Goal: Transaction & Acquisition: Book appointment/travel/reservation

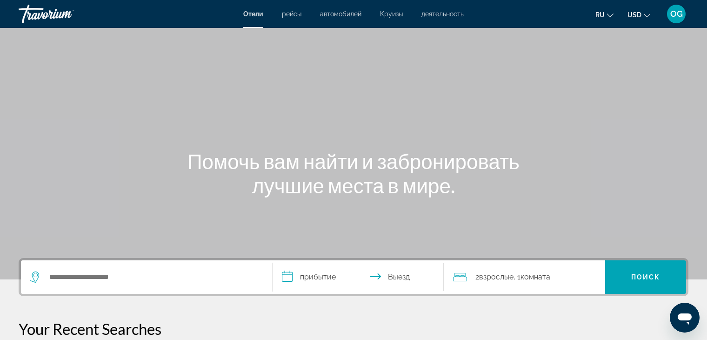
click at [647, 19] on button "USD USD ($) MXN (Mex$) CAD (Can$) GBP (£) EUR (€) AUD (A$) NZD (NZ$) CNY (CN¥)" at bounding box center [639, 14] width 23 height 13
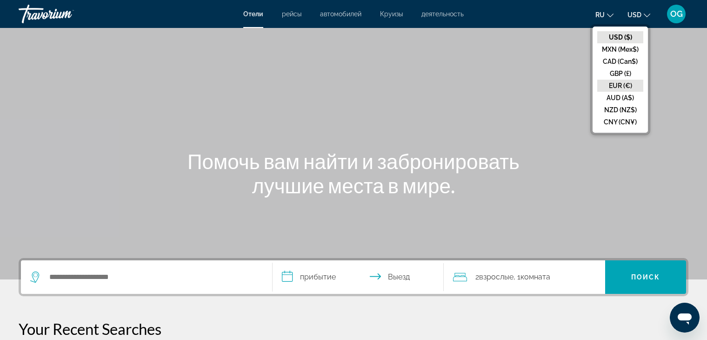
click at [616, 86] on button "EUR (€)" at bounding box center [621, 86] width 46 height 12
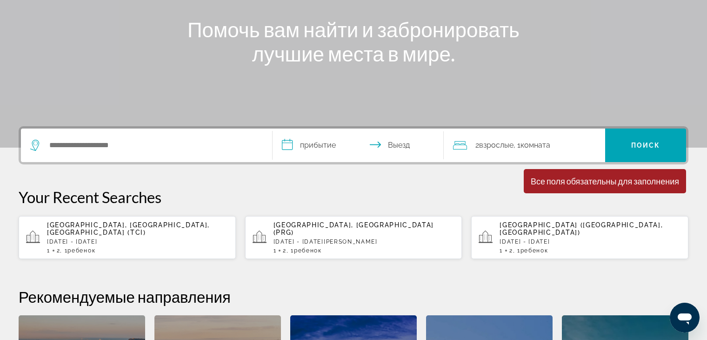
scroll to position [140, 0]
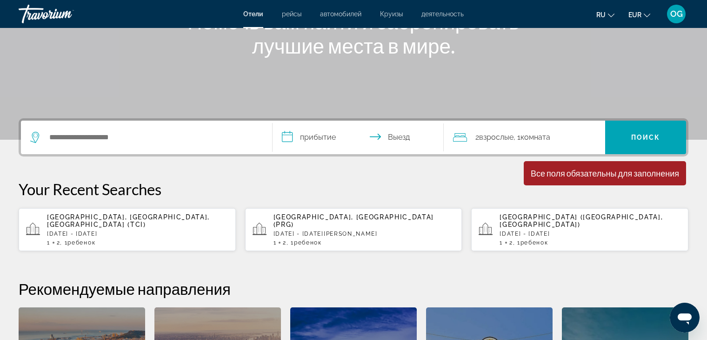
click at [195, 145] on div "Search widget" at bounding box center [146, 138] width 233 height 34
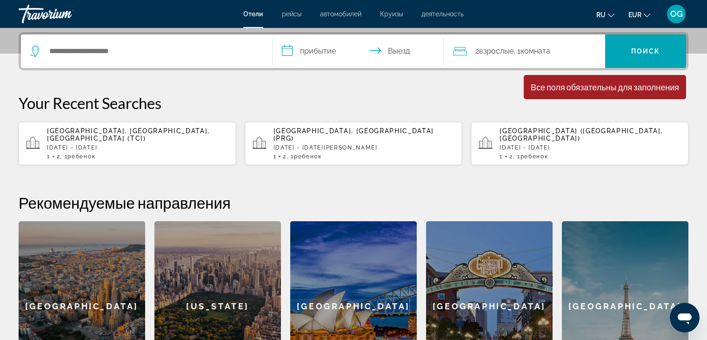
scroll to position [227, 0]
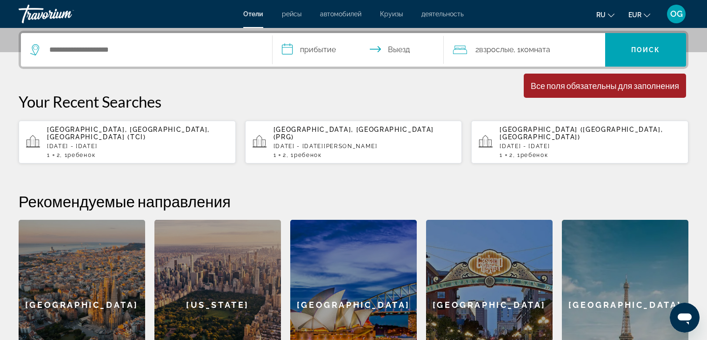
click at [173, 152] on div "1 2 , 1 Ребенок Дети" at bounding box center [138, 155] width 182 height 7
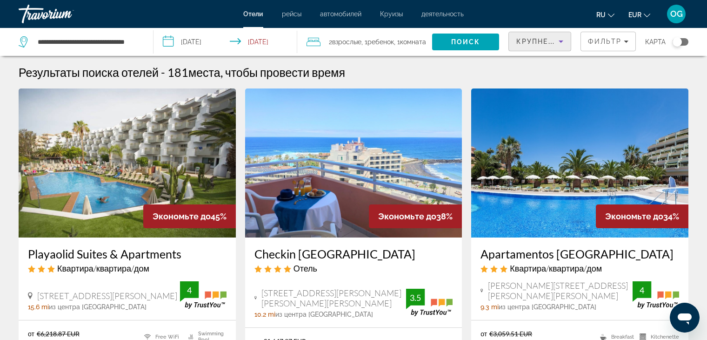
click at [564, 42] on icon "Sort by" at bounding box center [561, 41] width 11 height 11
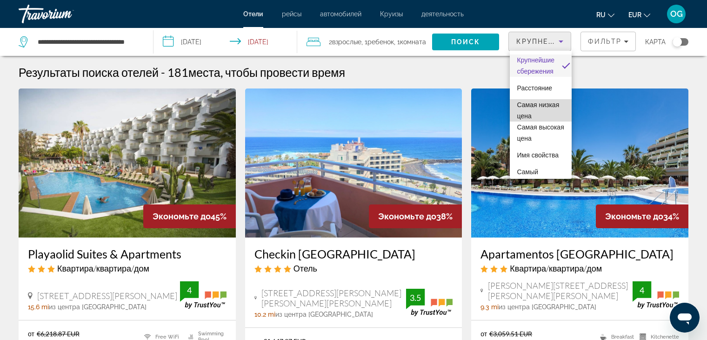
click at [542, 119] on span "Самая низкая цена" at bounding box center [539, 110] width 42 height 19
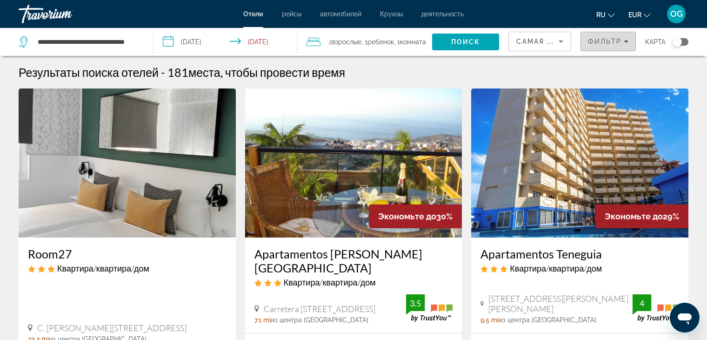
click at [627, 43] on icon "Filters" at bounding box center [626, 41] width 5 height 5
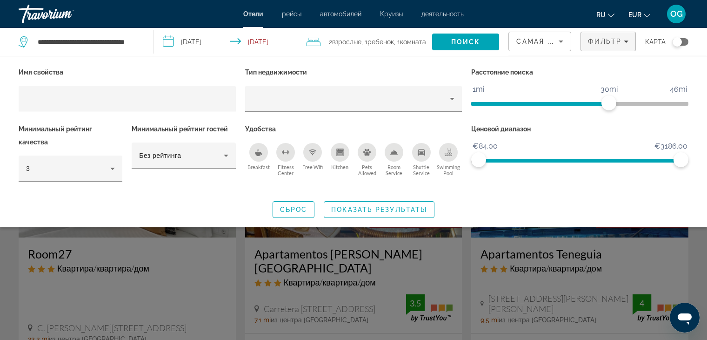
click at [444, 153] on div "Swimming Pool" at bounding box center [448, 152] width 19 height 19
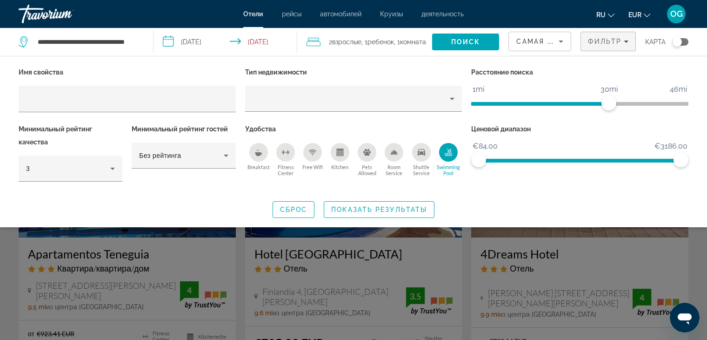
click at [420, 157] on div "Shuttle Service" at bounding box center [421, 152] width 19 height 19
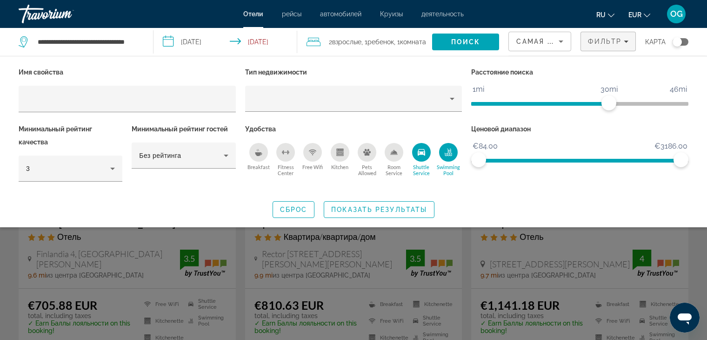
scroll to position [140, 0]
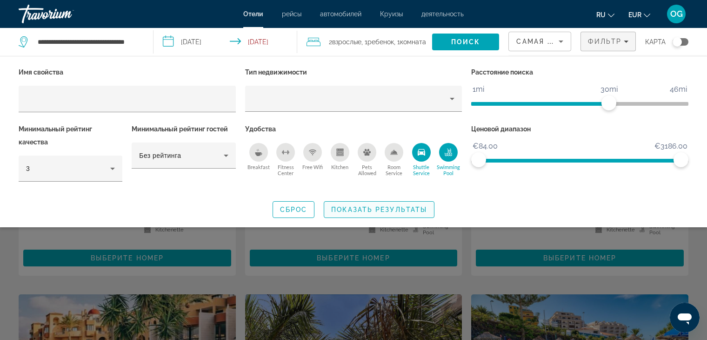
click at [394, 209] on span "Показать результаты" at bounding box center [379, 209] width 96 height 7
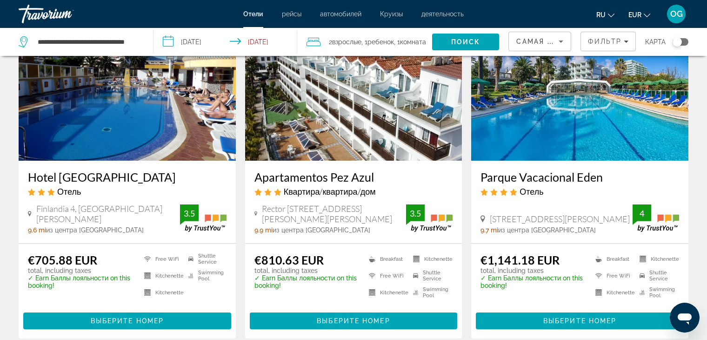
scroll to position [93, 0]
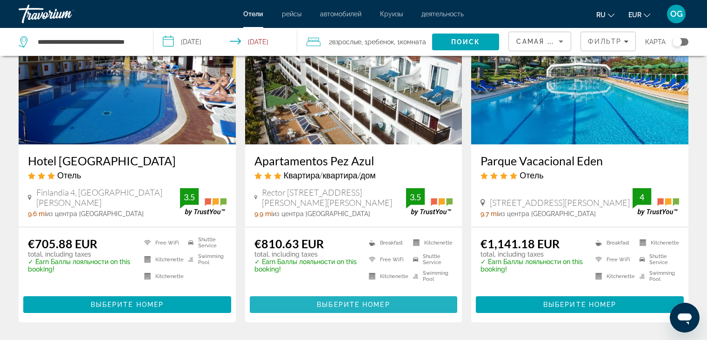
click at [348, 305] on span "Выберите номер" at bounding box center [353, 304] width 73 height 7
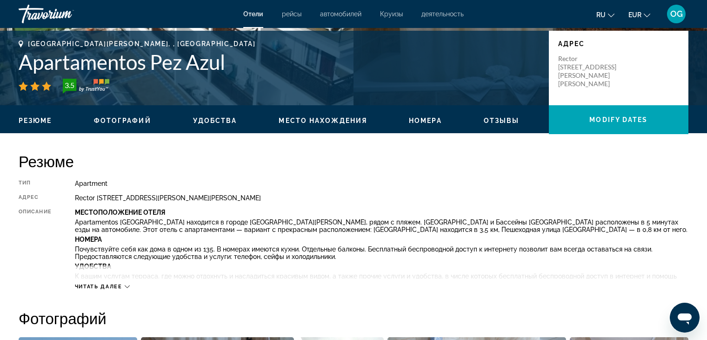
scroll to position [233, 0]
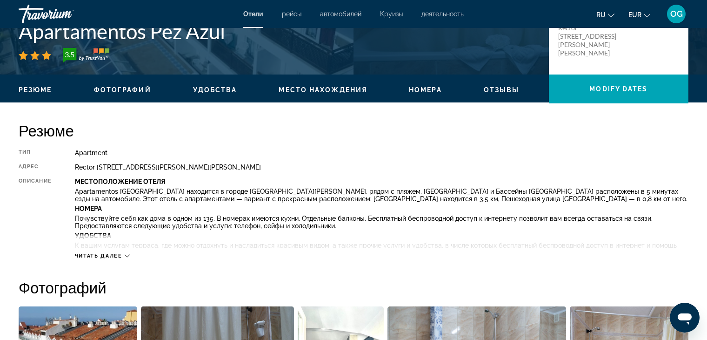
click at [129, 257] on icon "Main content" at bounding box center [127, 255] width 5 height 5
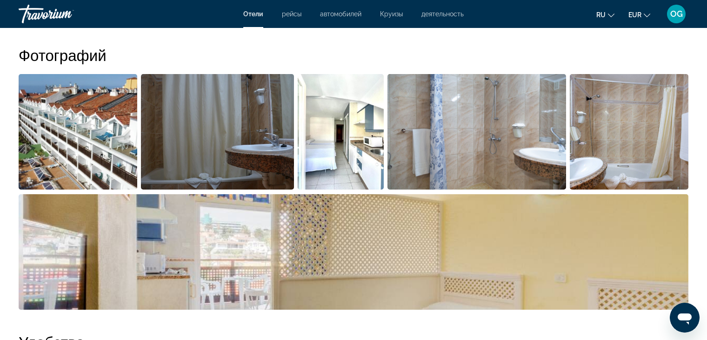
scroll to position [465, 0]
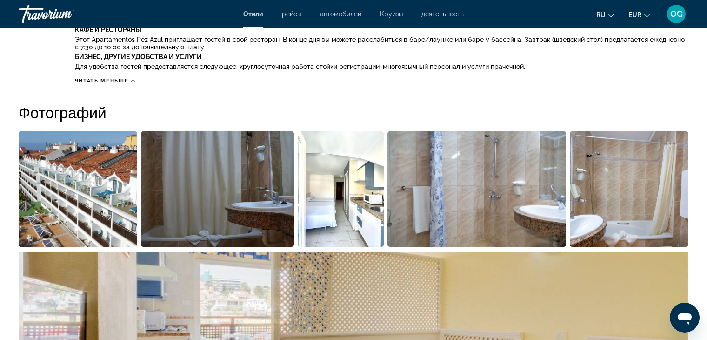
click at [114, 184] on img "Open full-screen image slider" at bounding box center [78, 188] width 119 height 115
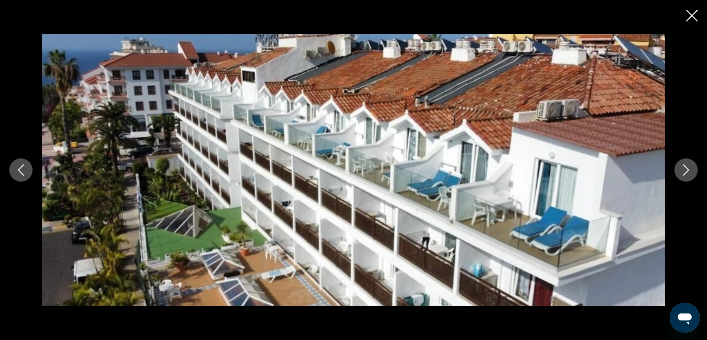
click at [687, 175] on icon "Next image" at bounding box center [686, 169] width 11 height 11
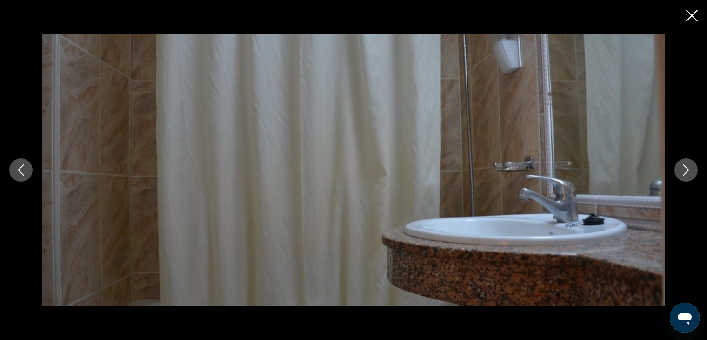
click at [684, 176] on button "Next image" at bounding box center [686, 169] width 23 height 23
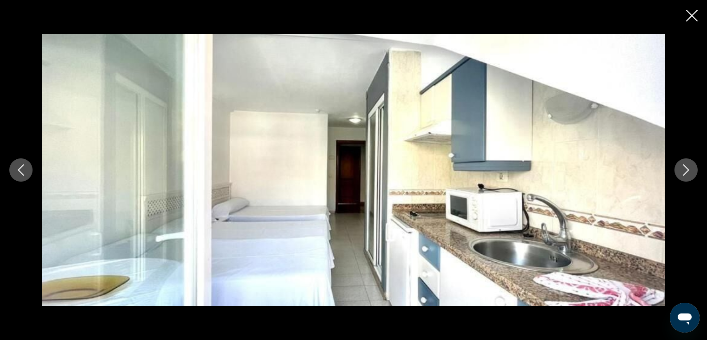
click at [684, 176] on button "Next image" at bounding box center [686, 169] width 23 height 23
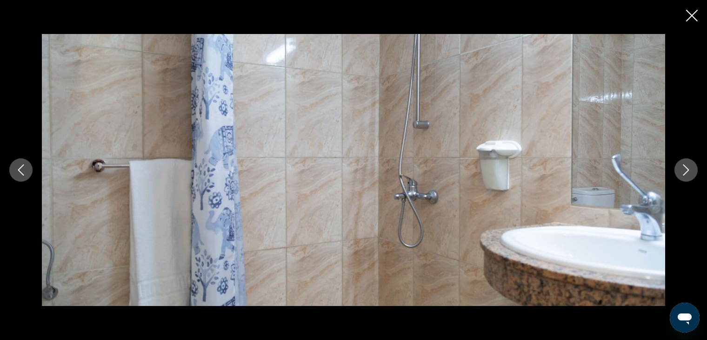
click at [684, 176] on button "Next image" at bounding box center [686, 169] width 23 height 23
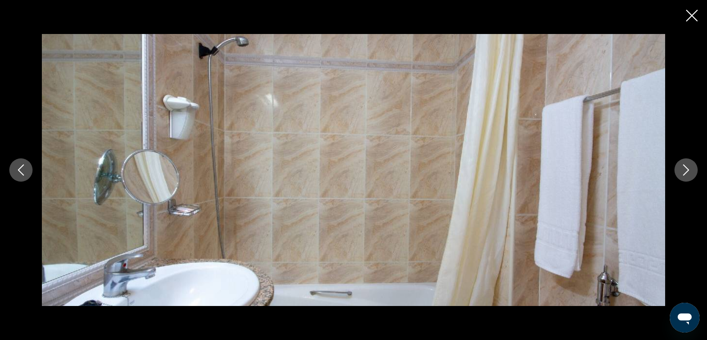
click at [684, 176] on button "Next image" at bounding box center [686, 169] width 23 height 23
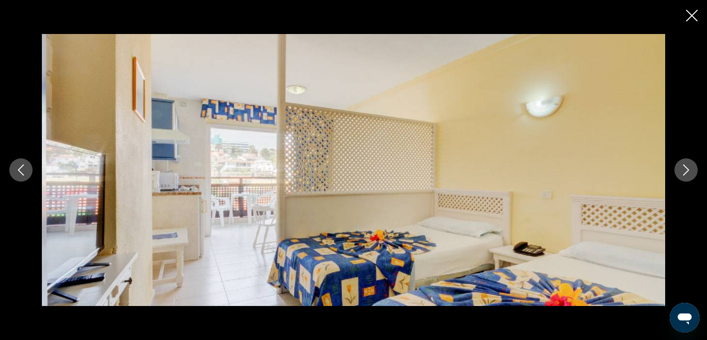
click at [684, 176] on button "Next image" at bounding box center [686, 169] width 23 height 23
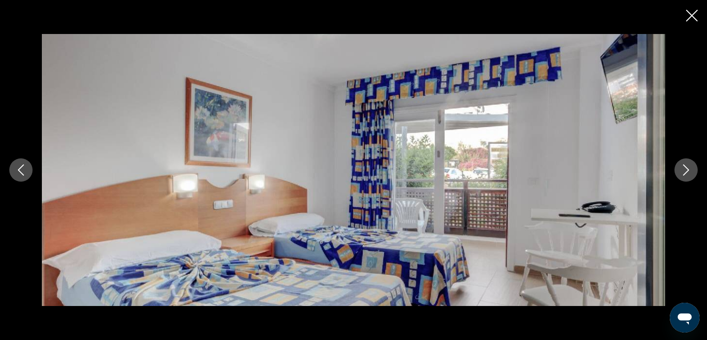
click at [684, 176] on button "Next image" at bounding box center [686, 169] width 23 height 23
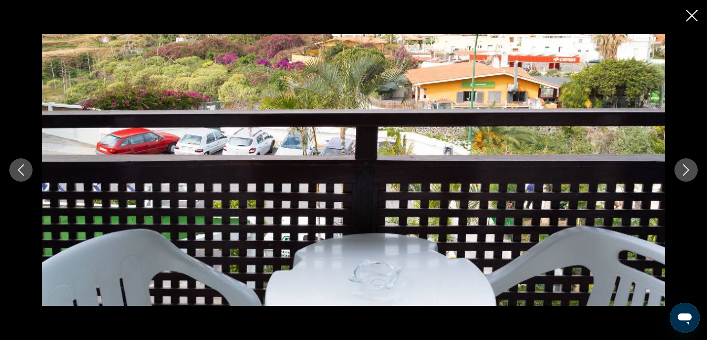
click at [684, 176] on button "Next image" at bounding box center [686, 169] width 23 height 23
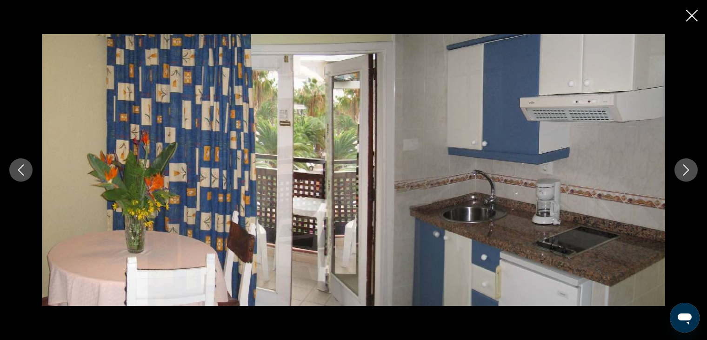
click at [28, 171] on button "Previous image" at bounding box center [20, 169] width 23 height 23
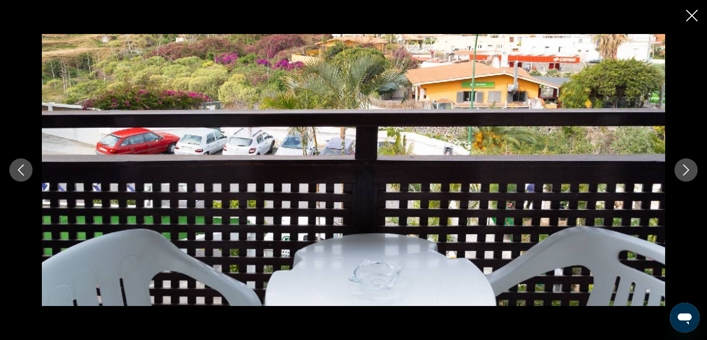
click at [689, 177] on button "Next image" at bounding box center [686, 169] width 23 height 23
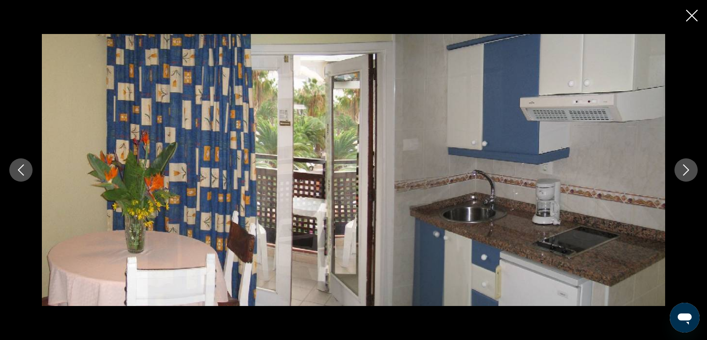
click at [689, 177] on button "Next image" at bounding box center [686, 169] width 23 height 23
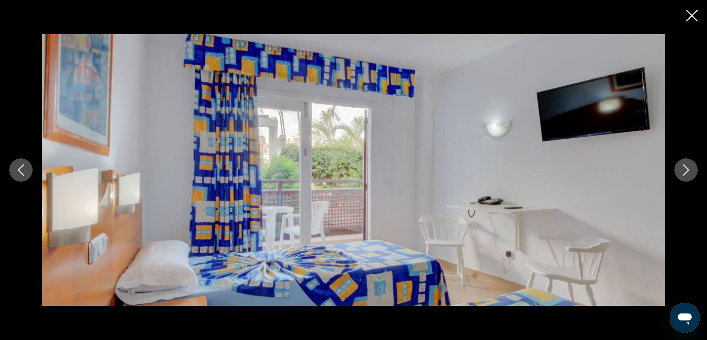
click at [689, 177] on button "Next image" at bounding box center [686, 169] width 23 height 23
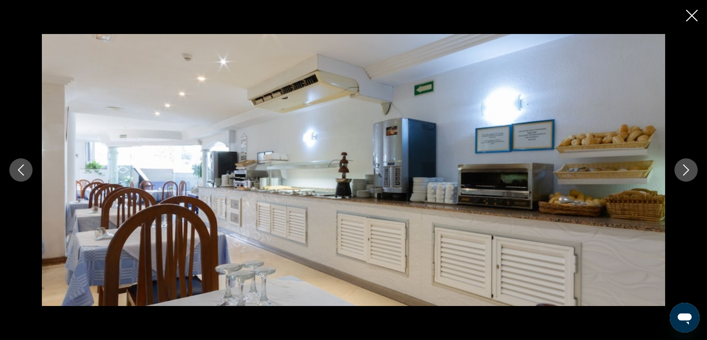
click at [689, 177] on button "Next image" at bounding box center [686, 169] width 23 height 23
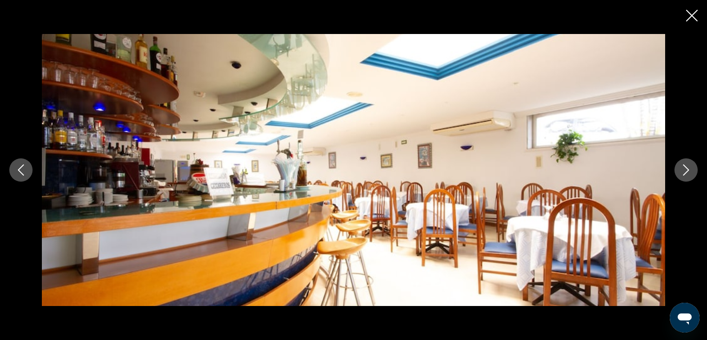
click at [689, 177] on button "Next image" at bounding box center [686, 169] width 23 height 23
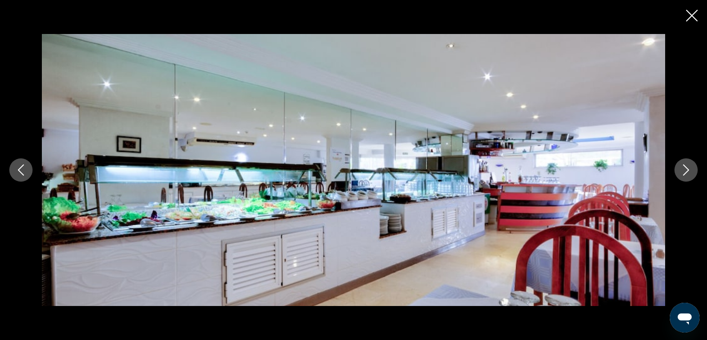
click at [689, 177] on button "Next image" at bounding box center [686, 169] width 23 height 23
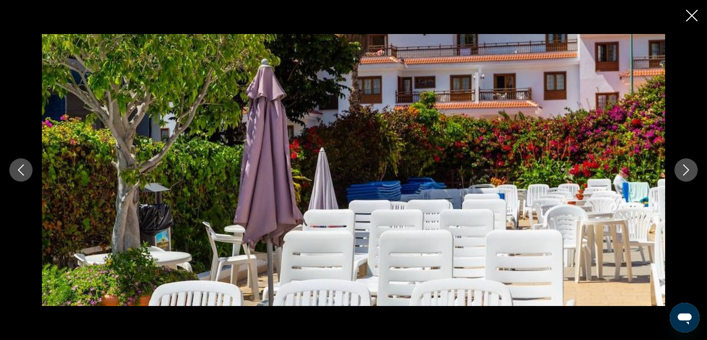
click at [689, 177] on button "Next image" at bounding box center [686, 169] width 23 height 23
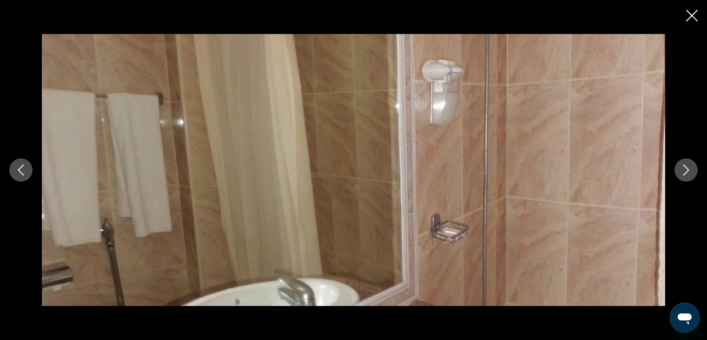
click at [689, 177] on button "Next image" at bounding box center [686, 169] width 23 height 23
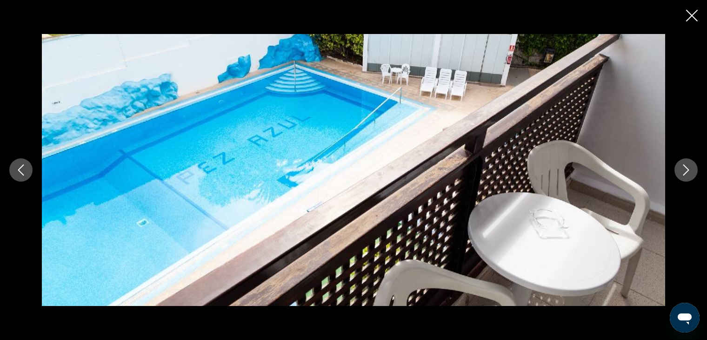
click at [689, 177] on button "Next image" at bounding box center [686, 169] width 23 height 23
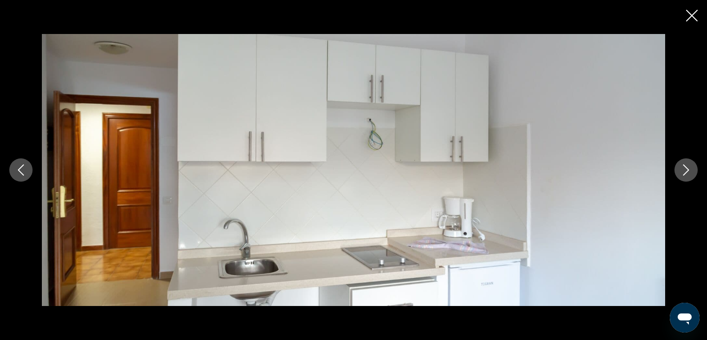
click at [689, 177] on button "Next image" at bounding box center [686, 169] width 23 height 23
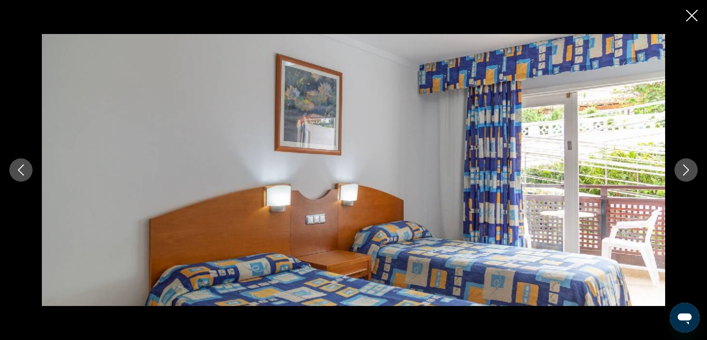
click at [689, 177] on button "Next image" at bounding box center [686, 169] width 23 height 23
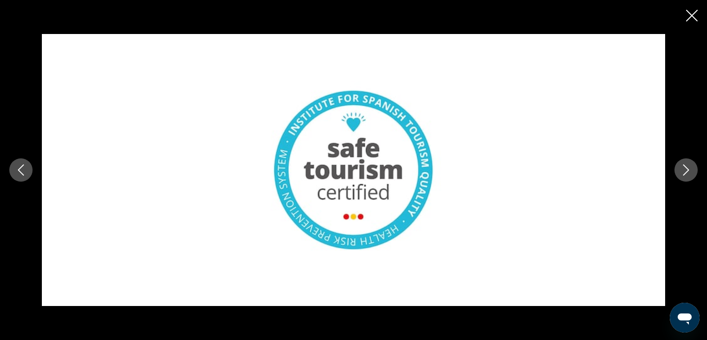
click at [689, 177] on button "Next image" at bounding box center [686, 169] width 23 height 23
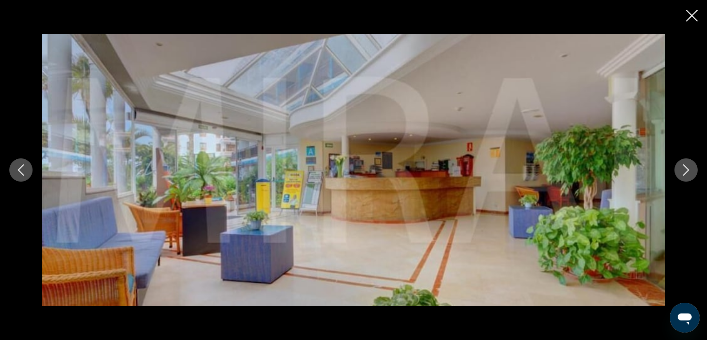
click at [689, 177] on button "Next image" at bounding box center [686, 169] width 23 height 23
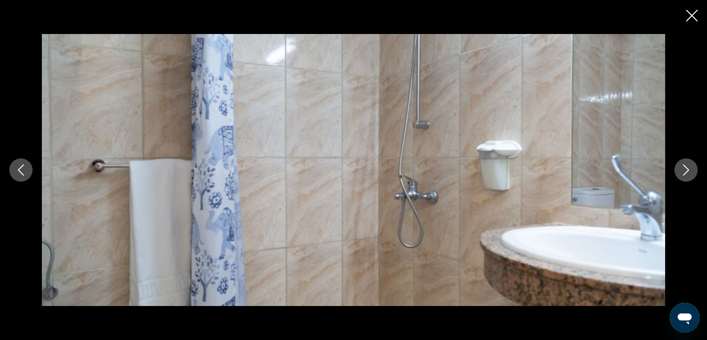
click at [689, 177] on button "Next image" at bounding box center [686, 169] width 23 height 23
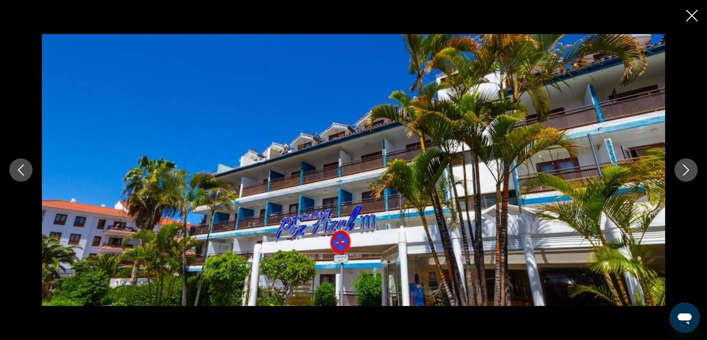
click at [689, 177] on button "Next image" at bounding box center [686, 169] width 23 height 23
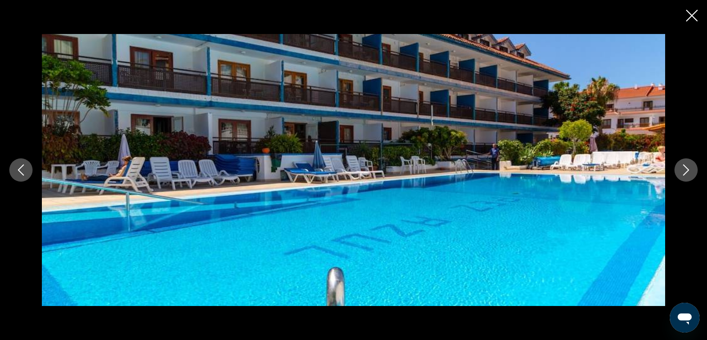
click at [689, 177] on button "Next image" at bounding box center [686, 169] width 23 height 23
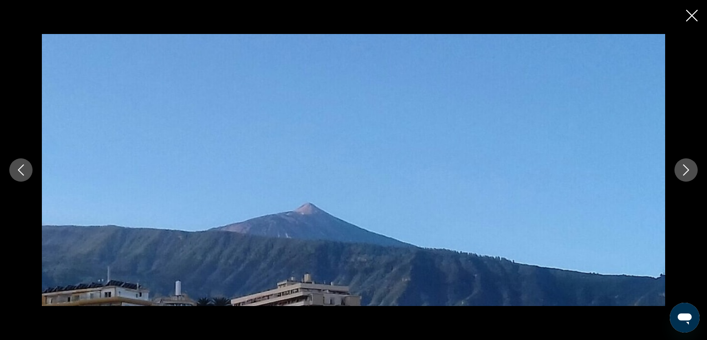
click at [689, 177] on button "Next image" at bounding box center [686, 169] width 23 height 23
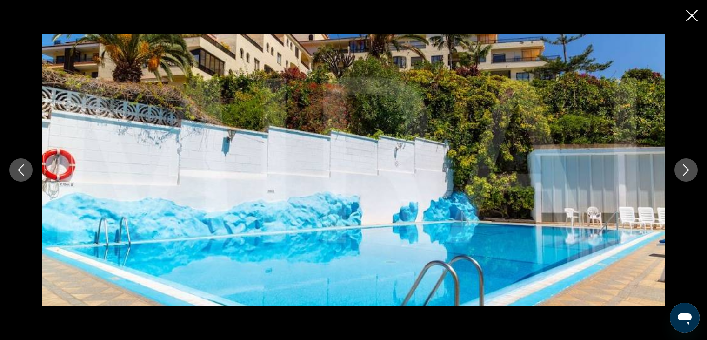
click at [689, 177] on button "Next image" at bounding box center [686, 169] width 23 height 23
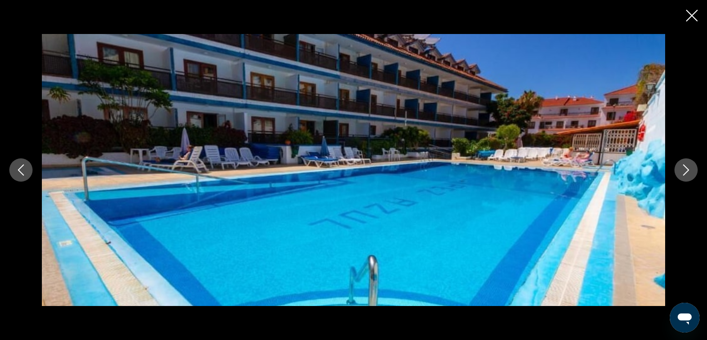
click at [689, 177] on button "Next image" at bounding box center [686, 169] width 23 height 23
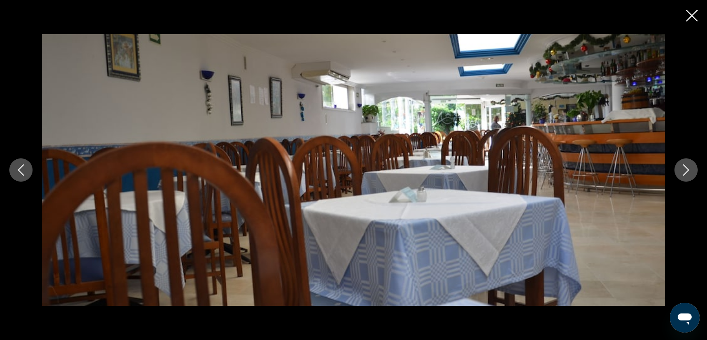
click at [689, 177] on button "Next image" at bounding box center [686, 169] width 23 height 23
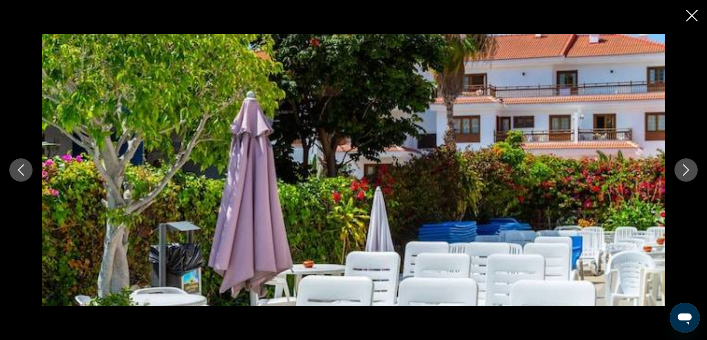
click at [689, 177] on button "Next image" at bounding box center [686, 169] width 23 height 23
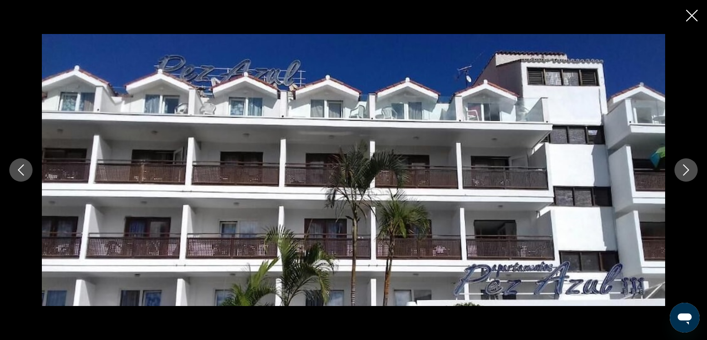
click at [689, 177] on button "Next image" at bounding box center [686, 169] width 23 height 23
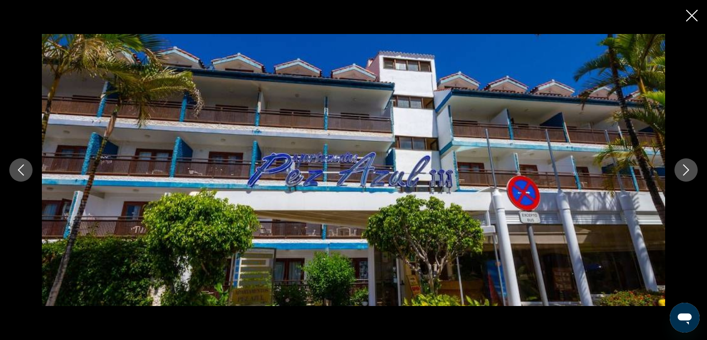
click at [689, 177] on button "Next image" at bounding box center [686, 169] width 23 height 23
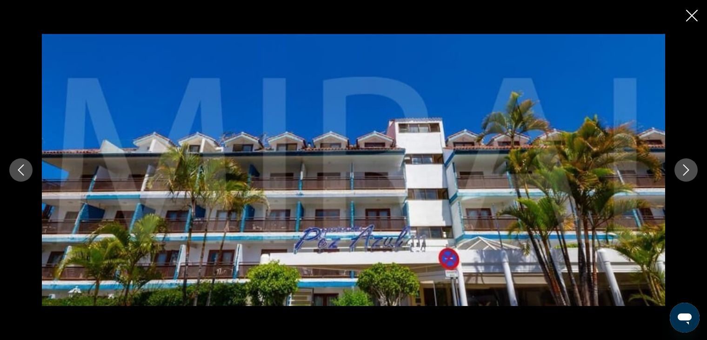
click at [689, 177] on button "Next image" at bounding box center [686, 169] width 23 height 23
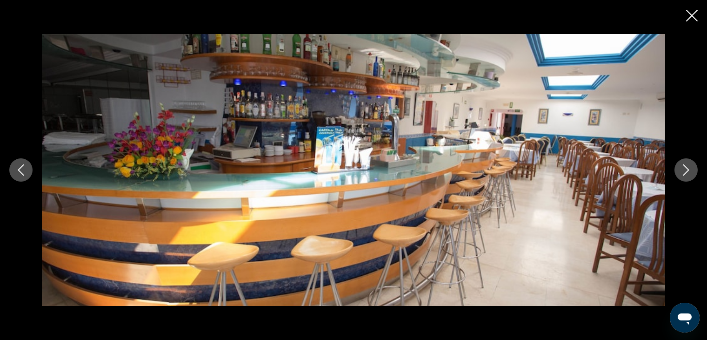
click at [689, 177] on button "Next image" at bounding box center [686, 169] width 23 height 23
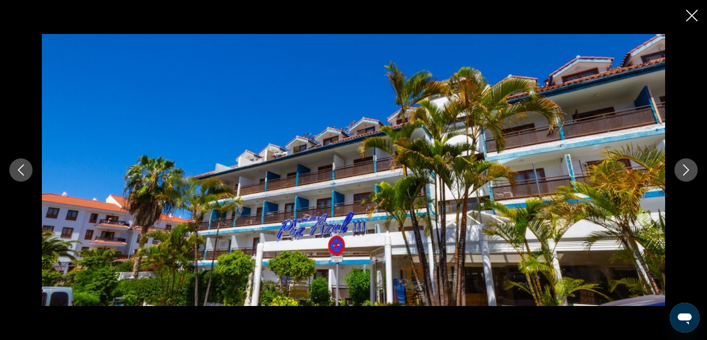
click at [689, 177] on button "Next image" at bounding box center [686, 169] width 23 height 23
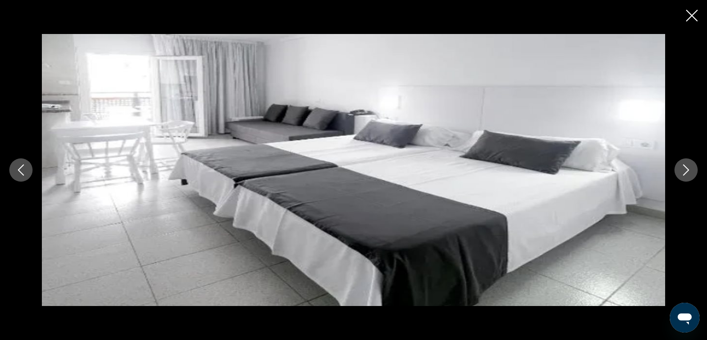
click at [689, 177] on button "Next image" at bounding box center [686, 169] width 23 height 23
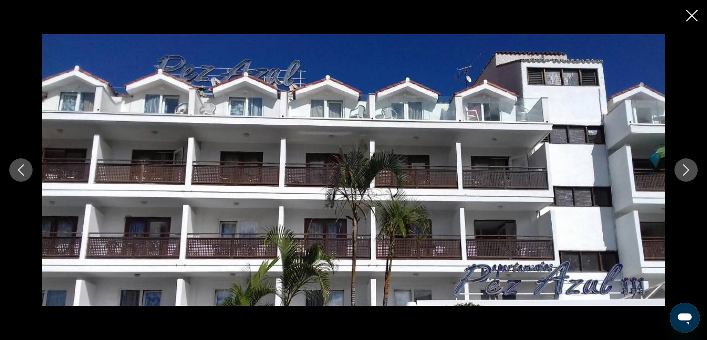
click at [689, 177] on button "Next image" at bounding box center [686, 169] width 23 height 23
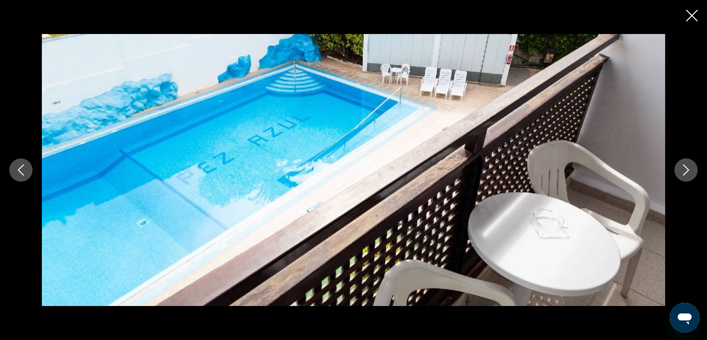
click at [689, 177] on button "Next image" at bounding box center [686, 169] width 23 height 23
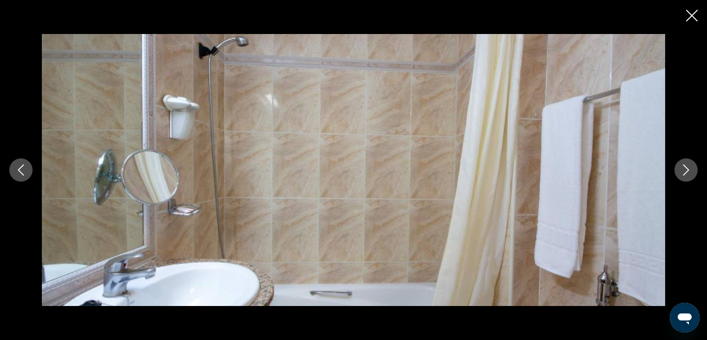
click at [689, 177] on button "Next image" at bounding box center [686, 169] width 23 height 23
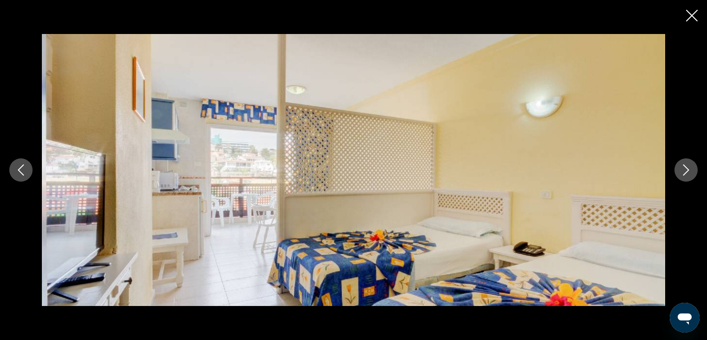
click at [689, 177] on button "Next image" at bounding box center [686, 169] width 23 height 23
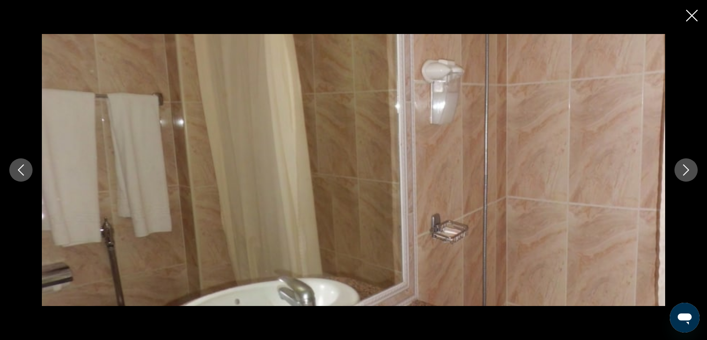
click at [689, 177] on button "Next image" at bounding box center [686, 169] width 23 height 23
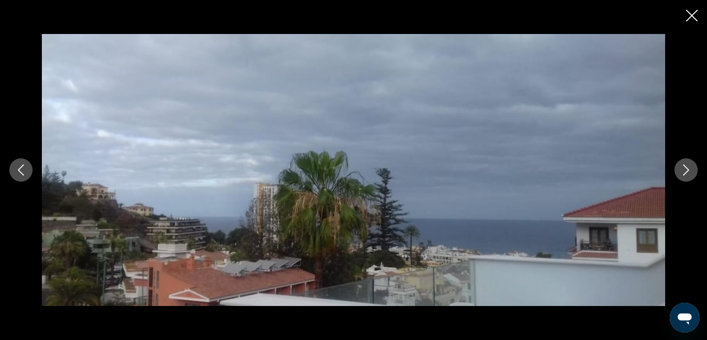
click at [689, 177] on button "Next image" at bounding box center [686, 169] width 23 height 23
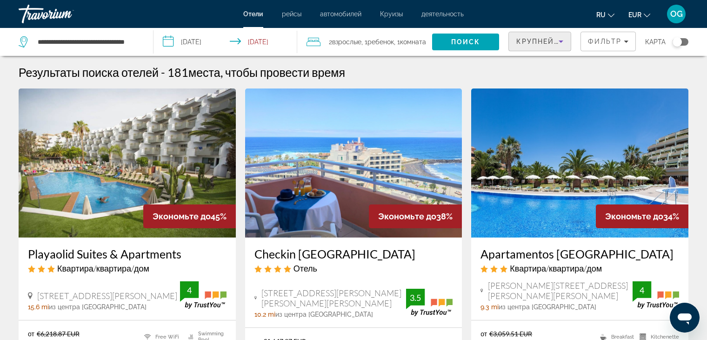
click at [561, 42] on icon "Sort by" at bounding box center [561, 41] width 11 height 11
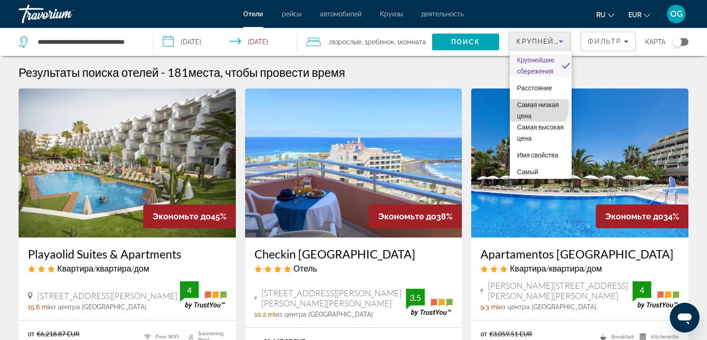
click at [536, 106] on span "Самая низкая цена" at bounding box center [539, 110] width 42 height 19
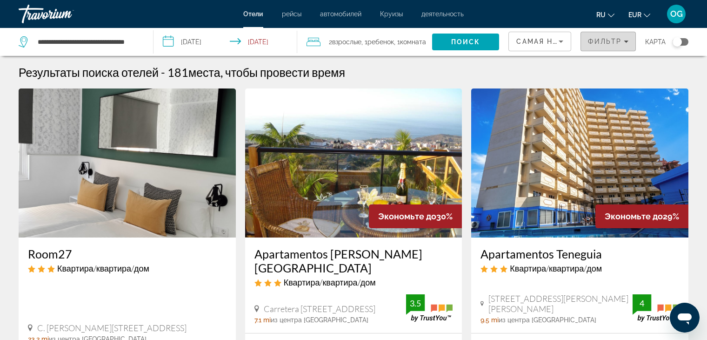
click at [623, 42] on div "Фильтр" at bounding box center [608, 41] width 40 height 7
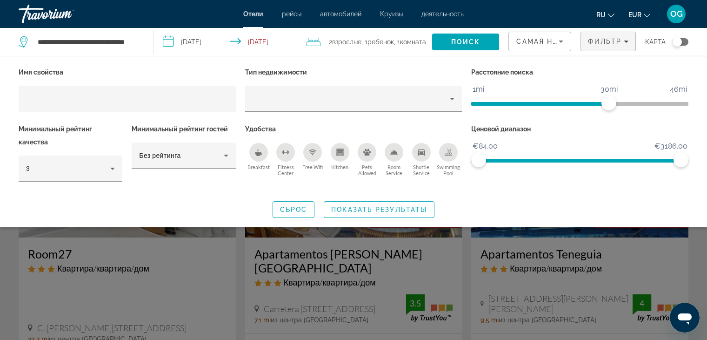
click at [422, 158] on div "Shuttle Service" at bounding box center [421, 152] width 19 height 19
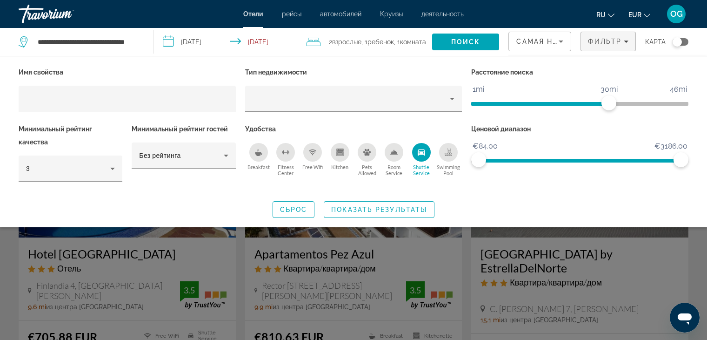
click at [450, 152] on icon "Swimming Pool" at bounding box center [448, 151] width 7 height 7
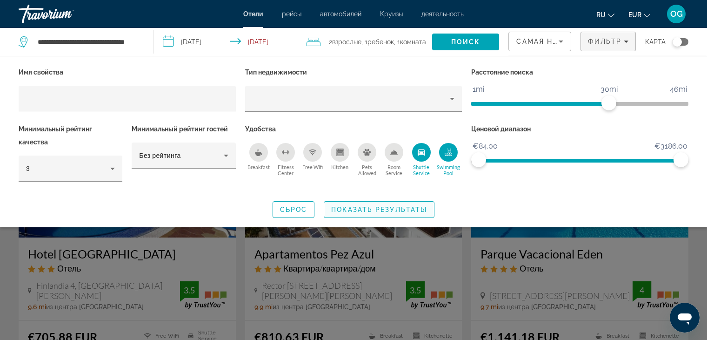
click at [360, 209] on span "Показать результаты" at bounding box center [379, 209] width 96 height 7
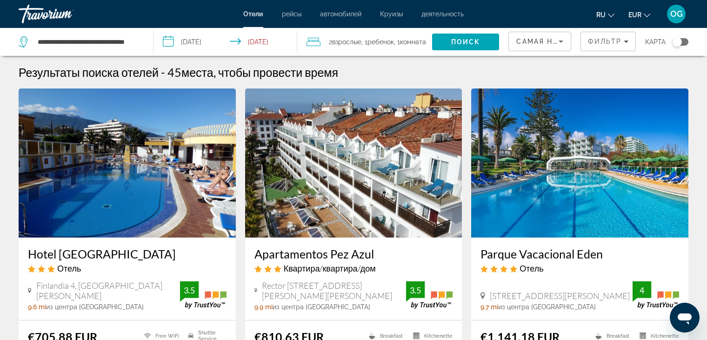
click at [567, 184] on img "Main content" at bounding box center [579, 162] width 217 height 149
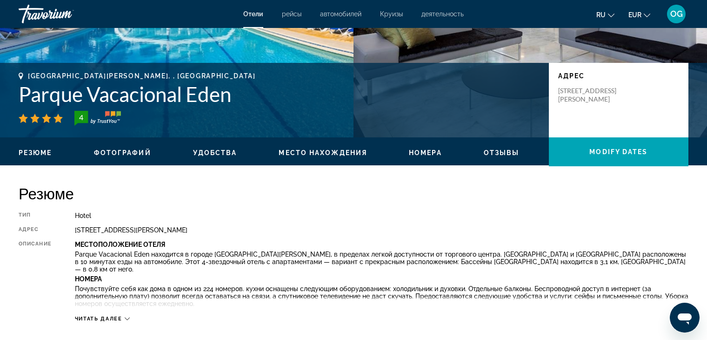
scroll to position [186, 0]
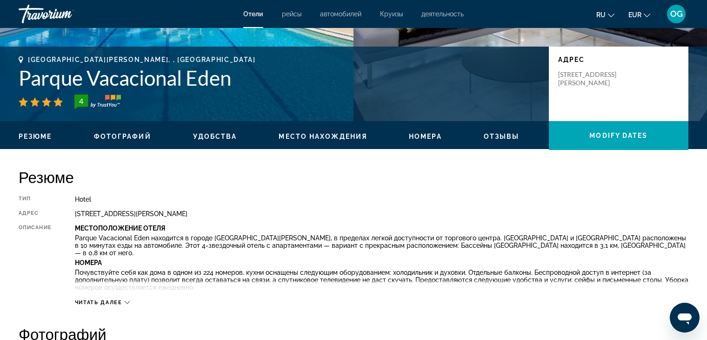
click at [99, 302] on span "Читать далее" at bounding box center [98, 302] width 47 height 6
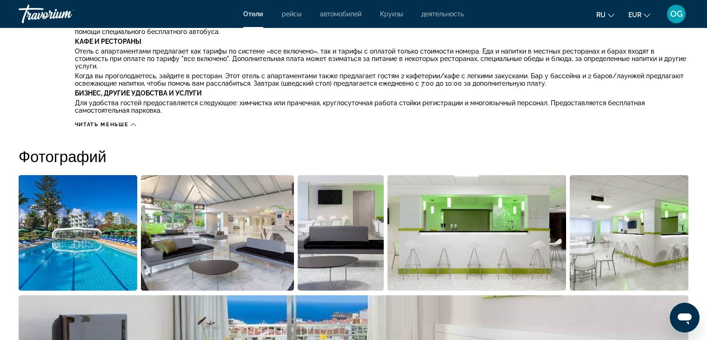
scroll to position [465, 0]
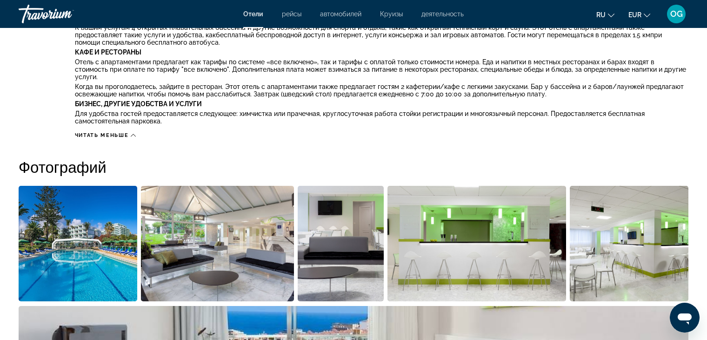
click at [102, 232] on img "Open full-screen image slider" at bounding box center [78, 243] width 119 height 115
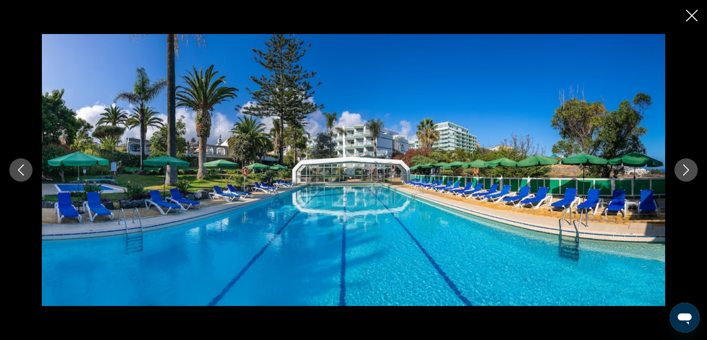
click at [680, 177] on button "Next image" at bounding box center [686, 169] width 23 height 23
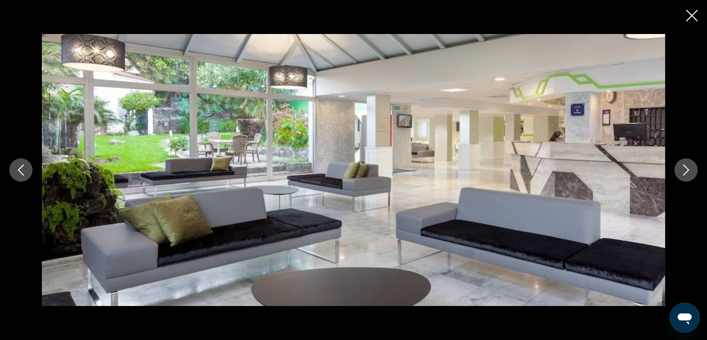
click at [680, 177] on button "Next image" at bounding box center [686, 169] width 23 height 23
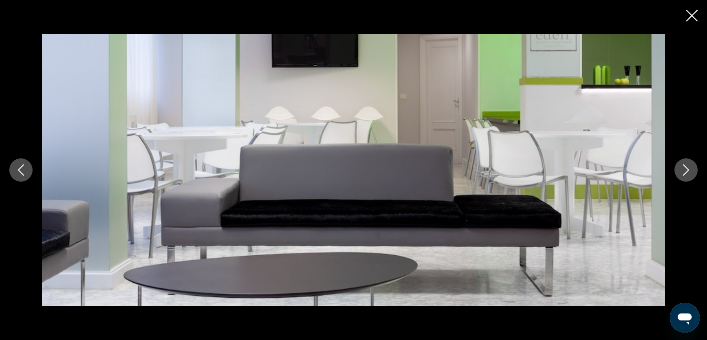
click at [680, 177] on button "Next image" at bounding box center [686, 169] width 23 height 23
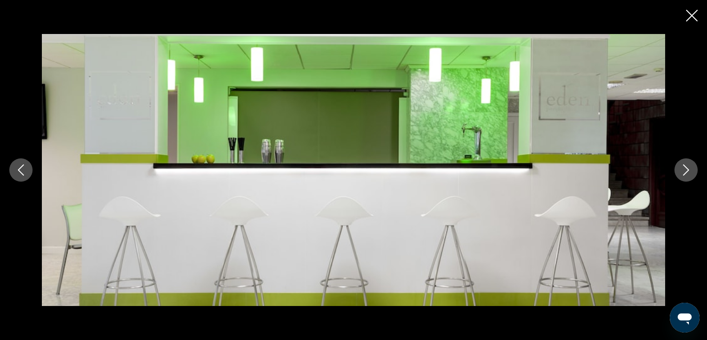
click at [680, 177] on button "Next image" at bounding box center [686, 169] width 23 height 23
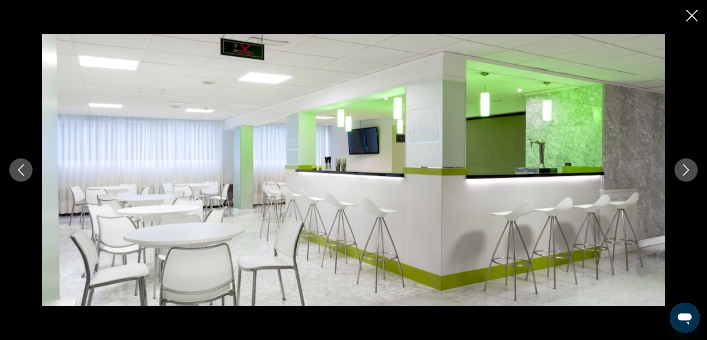
click at [680, 177] on button "Next image" at bounding box center [686, 169] width 23 height 23
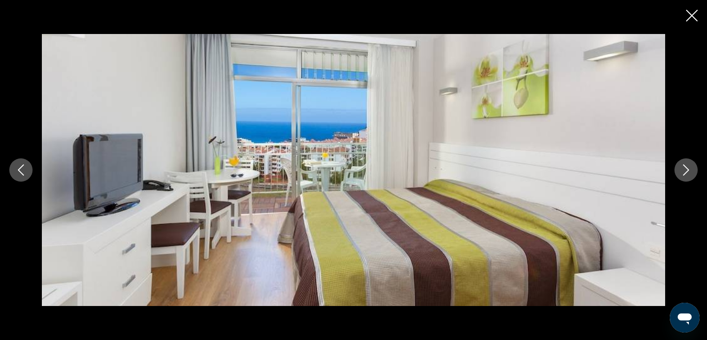
click at [680, 177] on button "Next image" at bounding box center [686, 169] width 23 height 23
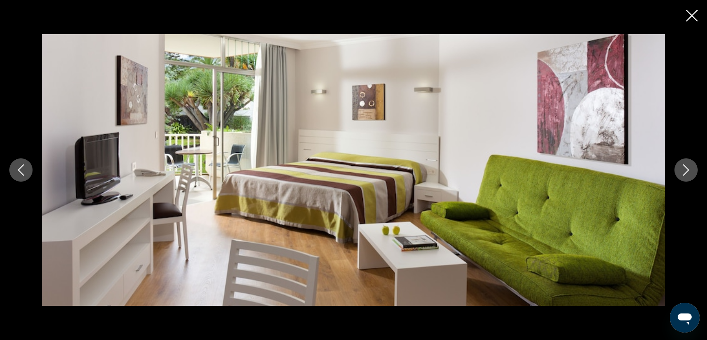
click at [679, 177] on button "Next image" at bounding box center [686, 169] width 23 height 23
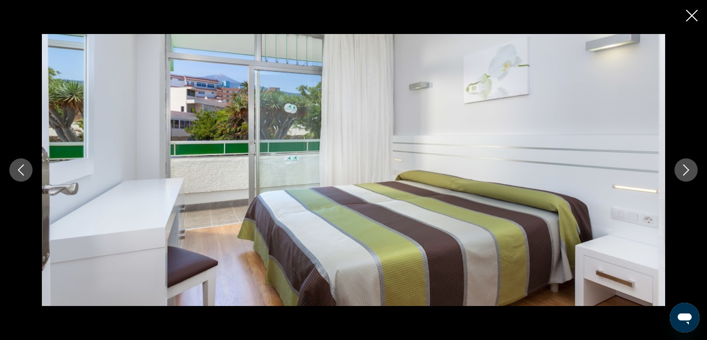
click at [679, 177] on button "Next image" at bounding box center [686, 169] width 23 height 23
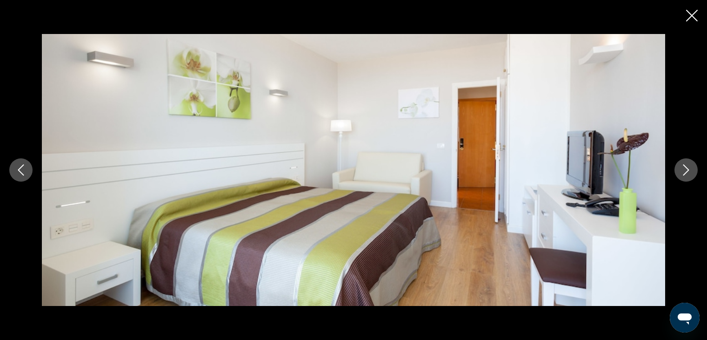
click at [679, 177] on button "Next image" at bounding box center [686, 169] width 23 height 23
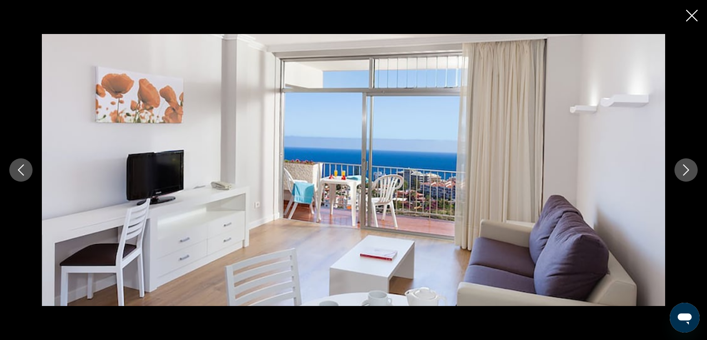
click at [679, 177] on button "Next image" at bounding box center [686, 169] width 23 height 23
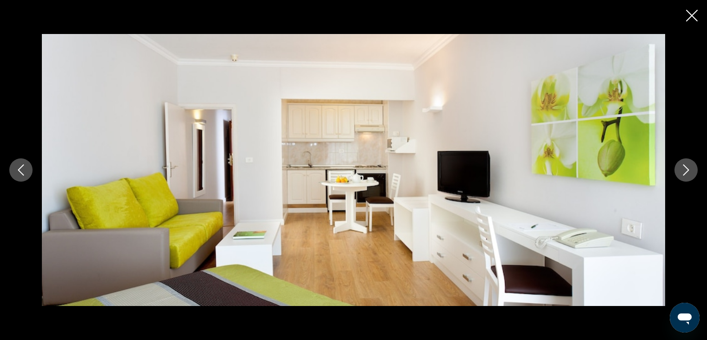
click at [685, 173] on icon "Next image" at bounding box center [686, 169] width 11 height 11
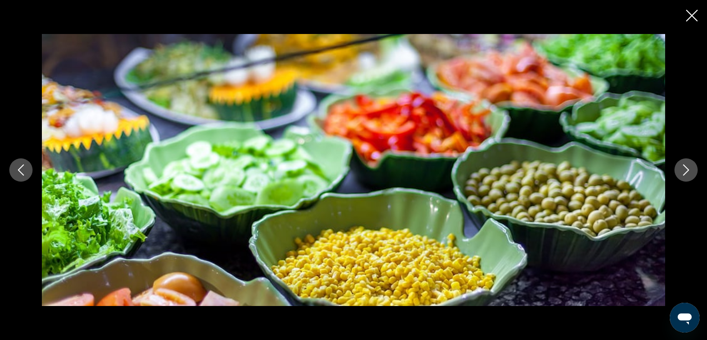
click at [684, 173] on icon "Next image" at bounding box center [686, 169] width 11 height 11
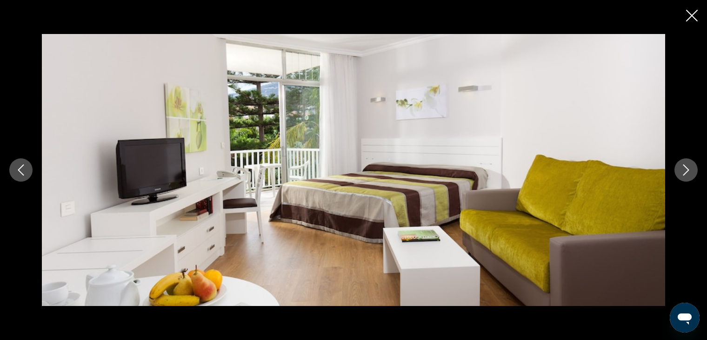
click at [684, 173] on icon "Next image" at bounding box center [686, 169] width 11 height 11
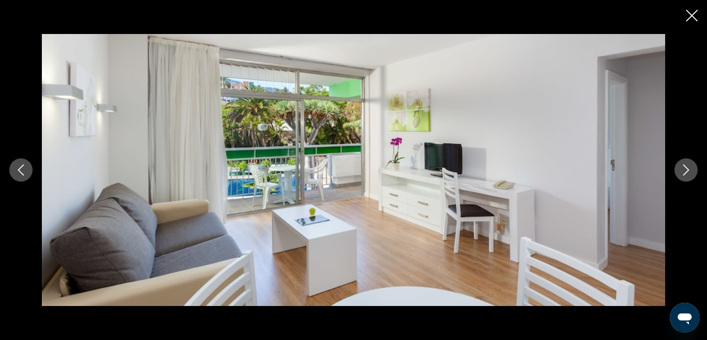
click at [684, 173] on icon "Next image" at bounding box center [686, 169] width 11 height 11
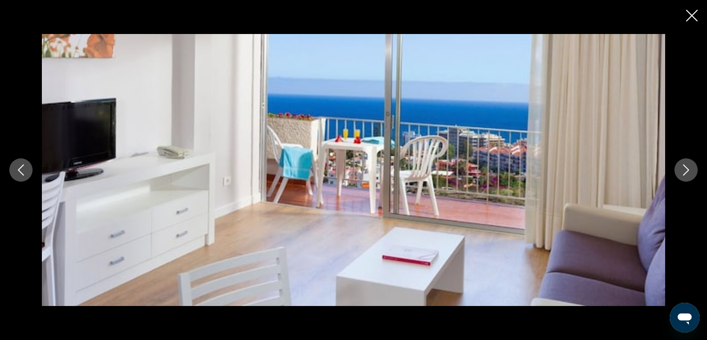
click at [684, 173] on icon "Next image" at bounding box center [686, 169] width 11 height 11
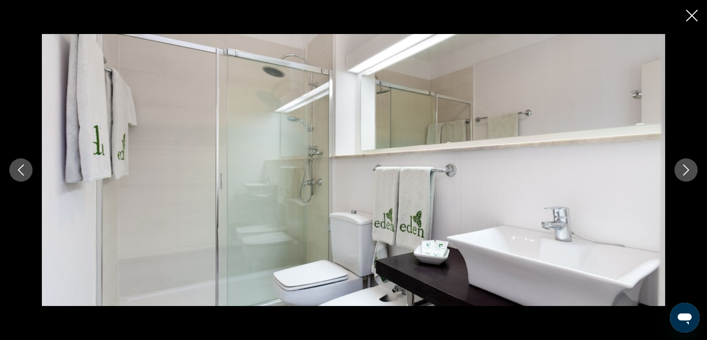
click at [684, 173] on icon "Next image" at bounding box center [686, 169] width 11 height 11
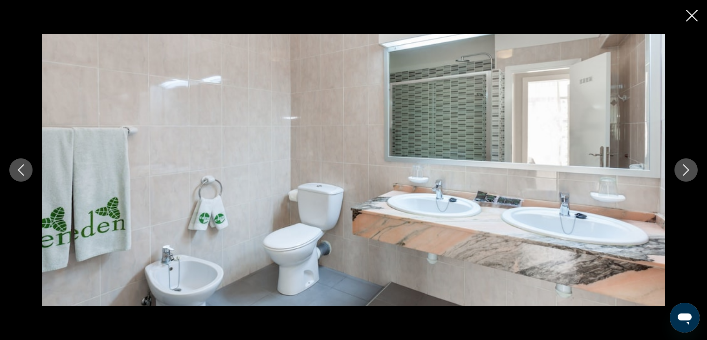
click at [684, 173] on icon "Next image" at bounding box center [686, 169] width 11 height 11
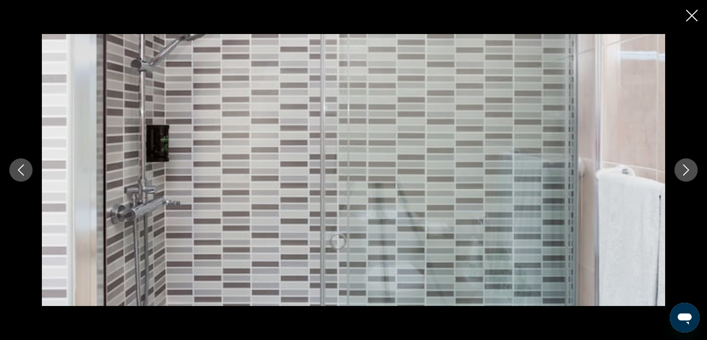
click at [684, 173] on icon "Next image" at bounding box center [686, 169] width 11 height 11
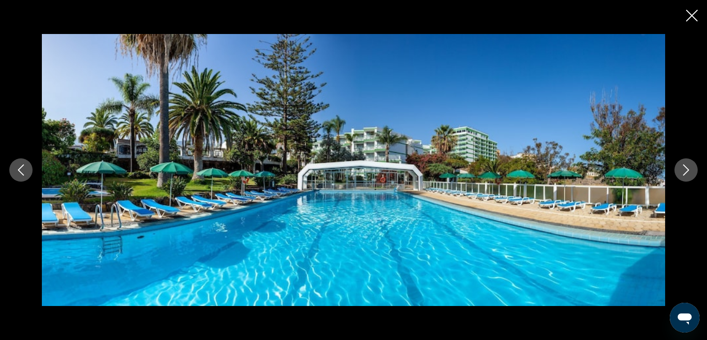
click at [684, 173] on icon "Next image" at bounding box center [686, 169] width 11 height 11
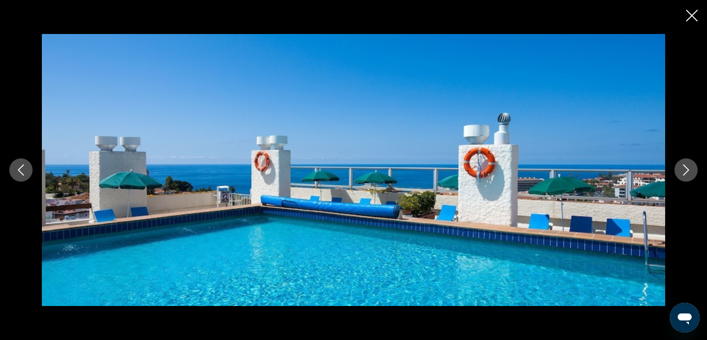
click at [684, 173] on icon "Next image" at bounding box center [686, 169] width 11 height 11
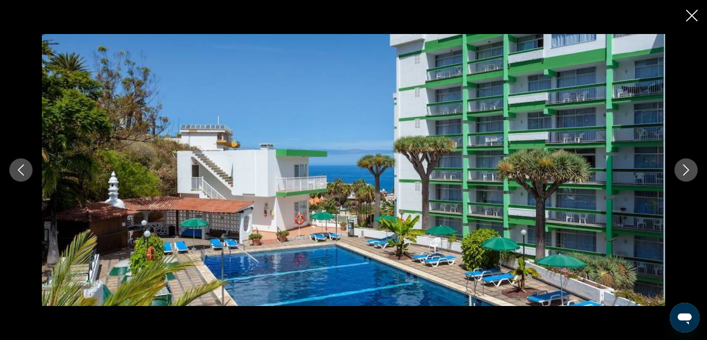
click at [684, 173] on icon "Next image" at bounding box center [686, 169] width 11 height 11
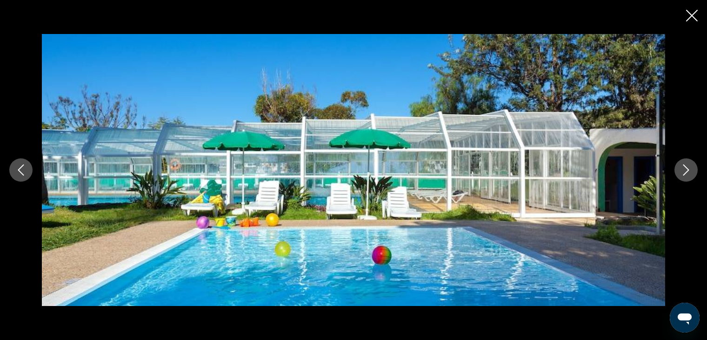
click at [684, 173] on icon "Next image" at bounding box center [686, 169] width 11 height 11
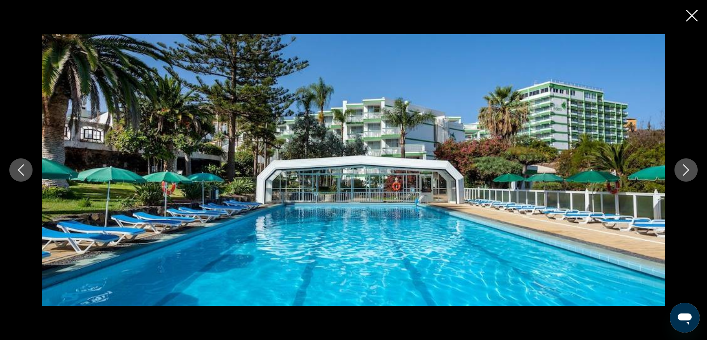
click at [684, 173] on icon "Next image" at bounding box center [686, 169] width 11 height 11
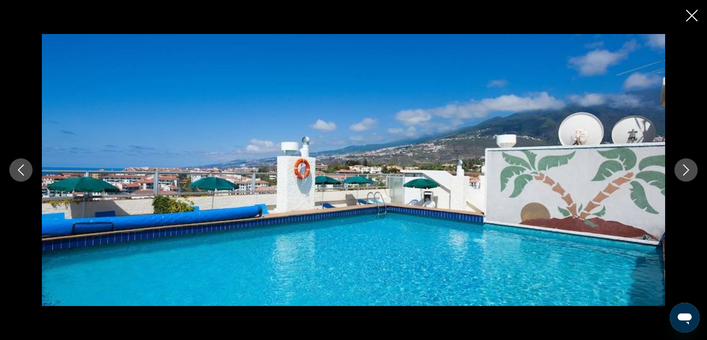
click at [684, 173] on icon "Next image" at bounding box center [686, 169] width 11 height 11
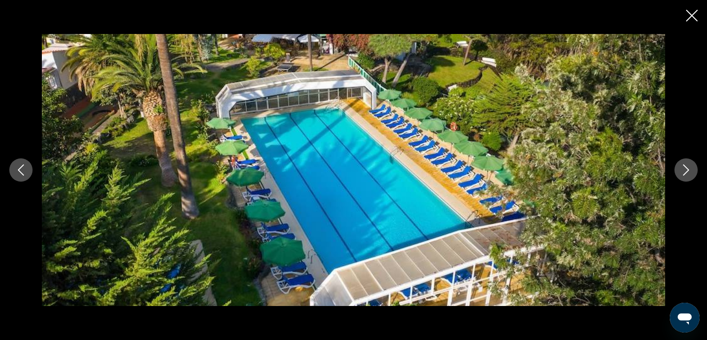
click at [684, 173] on icon "Next image" at bounding box center [686, 169] width 11 height 11
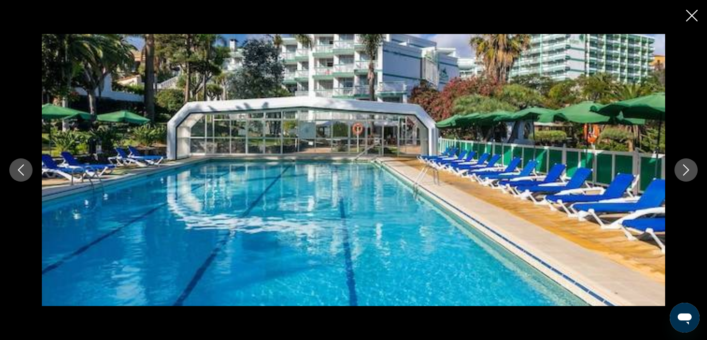
click at [684, 173] on icon "Next image" at bounding box center [686, 169] width 11 height 11
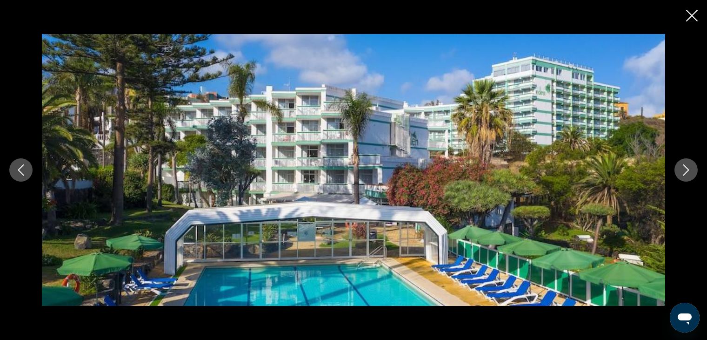
click at [684, 173] on icon "Next image" at bounding box center [686, 169] width 11 height 11
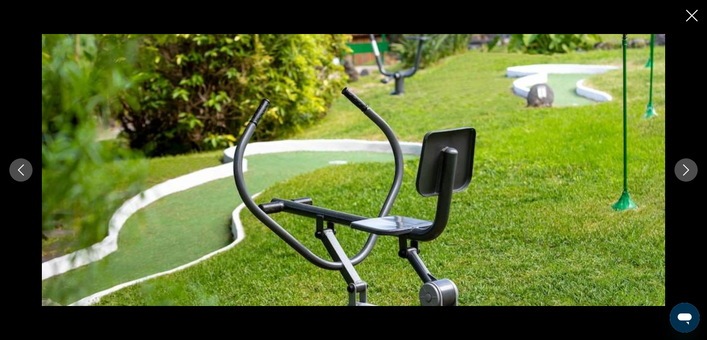
click at [684, 173] on icon "Next image" at bounding box center [686, 169] width 11 height 11
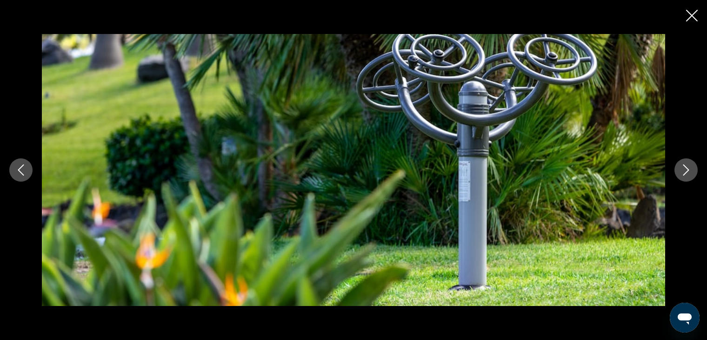
click at [684, 173] on icon "Next image" at bounding box center [686, 169] width 11 height 11
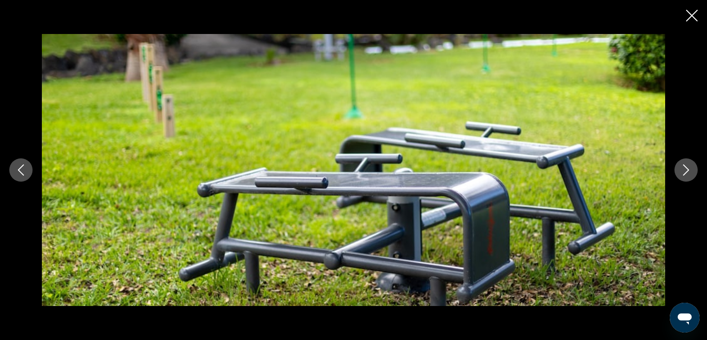
click at [684, 173] on icon "Next image" at bounding box center [686, 169] width 11 height 11
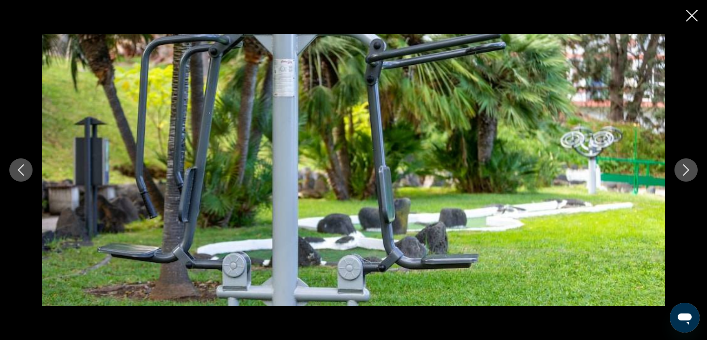
click at [684, 173] on icon "Next image" at bounding box center [686, 169] width 11 height 11
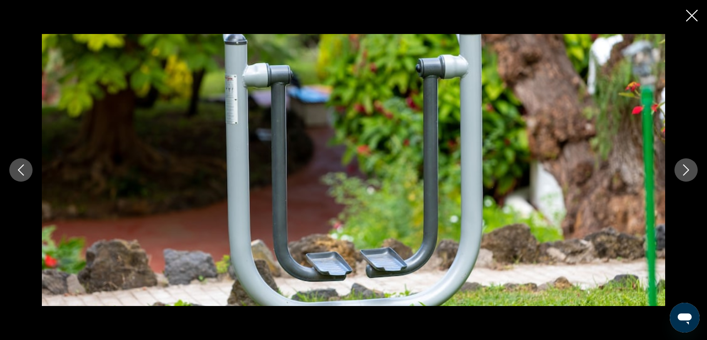
click at [684, 173] on icon "Next image" at bounding box center [686, 169] width 11 height 11
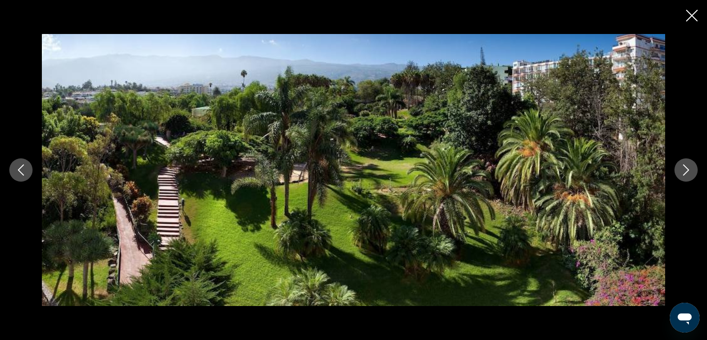
click at [684, 173] on icon "Next image" at bounding box center [686, 169] width 11 height 11
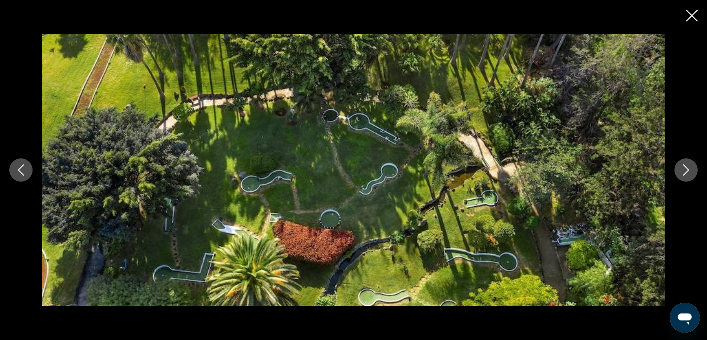
click at [684, 173] on icon "Next image" at bounding box center [686, 169] width 11 height 11
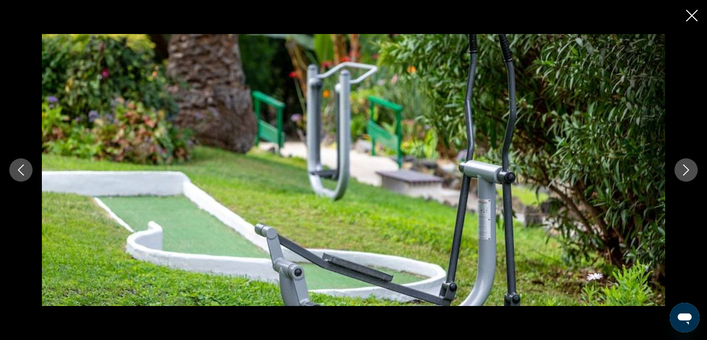
click at [684, 173] on icon "Next image" at bounding box center [686, 169] width 11 height 11
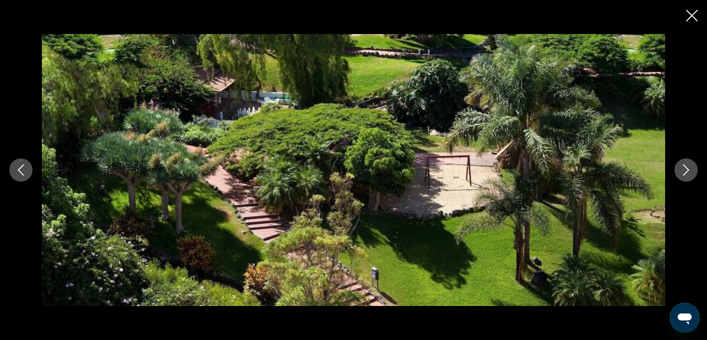
click at [684, 173] on icon "Next image" at bounding box center [686, 169] width 11 height 11
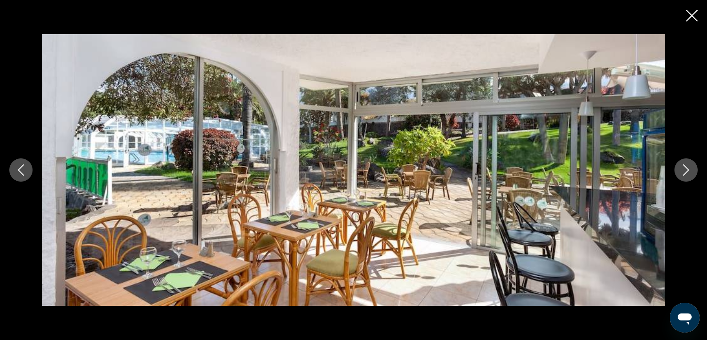
click at [684, 173] on icon "Next image" at bounding box center [686, 169] width 11 height 11
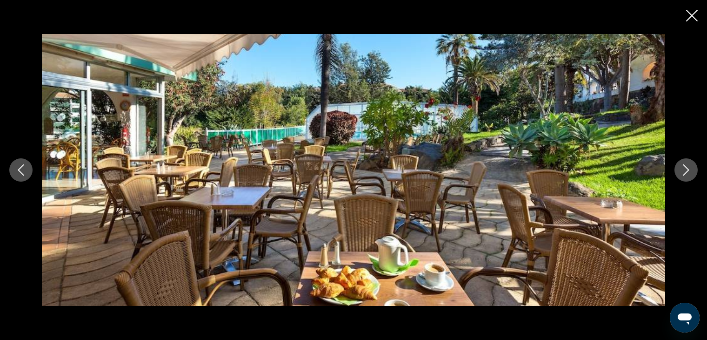
click at [684, 173] on icon "Next image" at bounding box center [686, 169] width 11 height 11
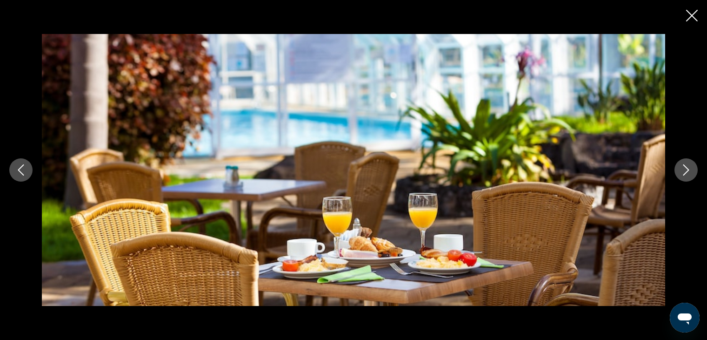
click at [684, 173] on icon "Next image" at bounding box center [686, 169] width 11 height 11
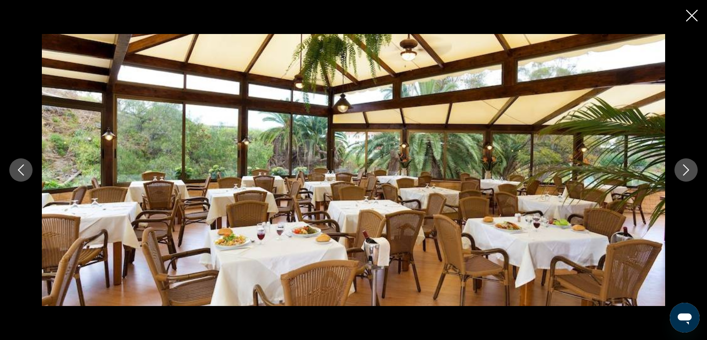
click at [684, 173] on icon "Next image" at bounding box center [686, 169] width 11 height 11
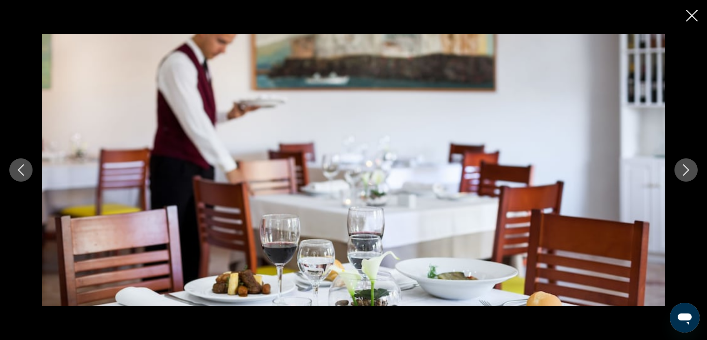
click at [684, 173] on icon "Next image" at bounding box center [686, 169] width 11 height 11
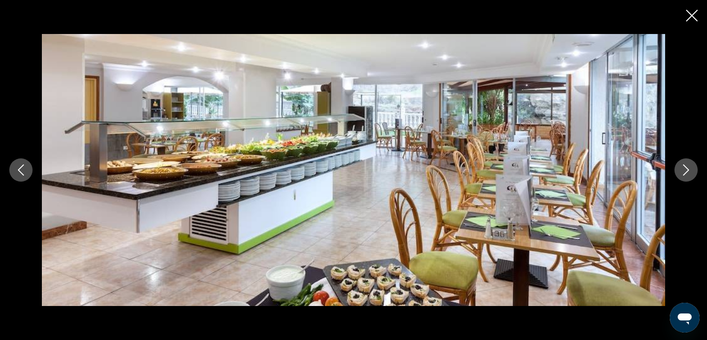
click at [684, 173] on icon "Next image" at bounding box center [686, 169] width 11 height 11
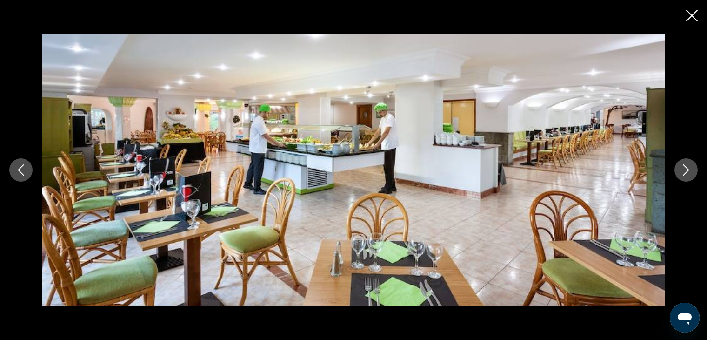
click at [684, 173] on icon "Next image" at bounding box center [686, 169] width 11 height 11
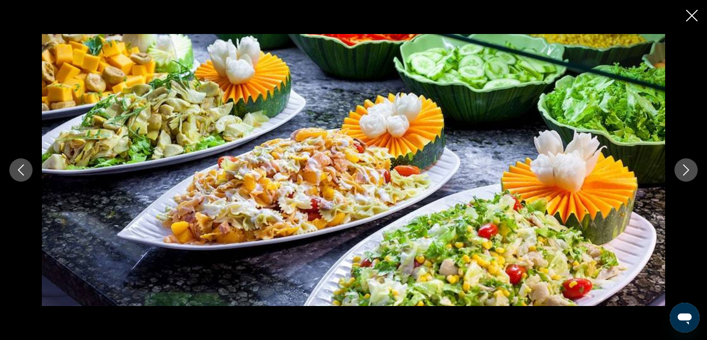
click at [684, 173] on icon "Next image" at bounding box center [686, 169] width 11 height 11
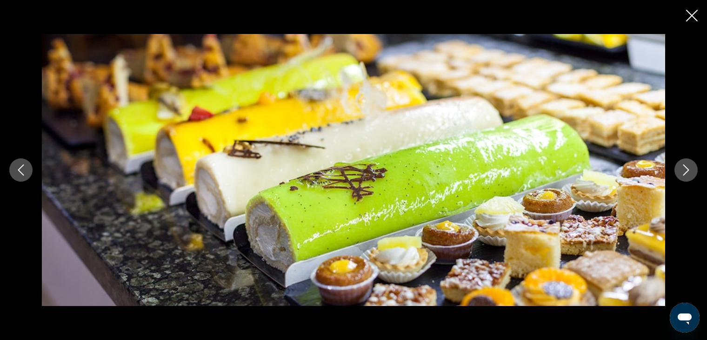
click at [684, 173] on icon "Next image" at bounding box center [686, 169] width 11 height 11
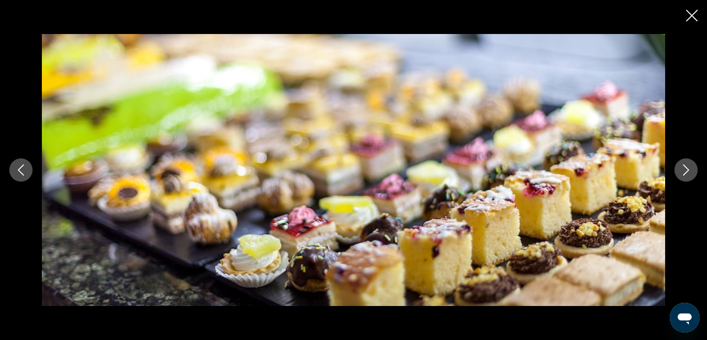
click at [684, 173] on icon "Next image" at bounding box center [686, 169] width 11 height 11
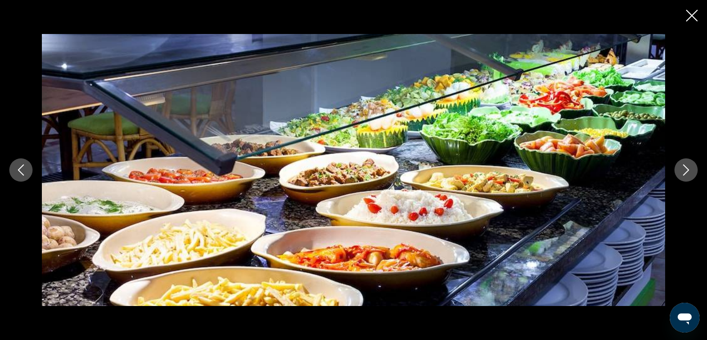
click at [684, 173] on icon "Next image" at bounding box center [686, 169] width 11 height 11
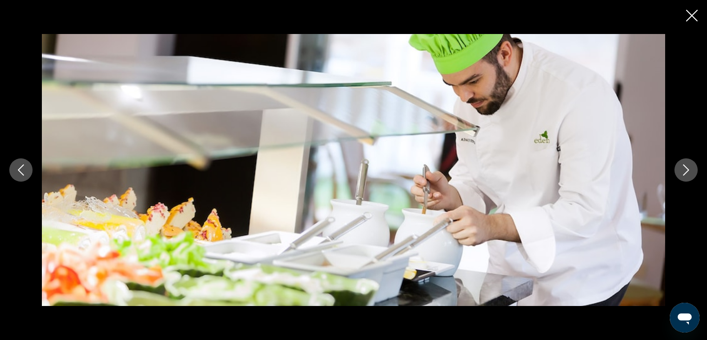
click at [684, 173] on icon "Next image" at bounding box center [686, 169] width 11 height 11
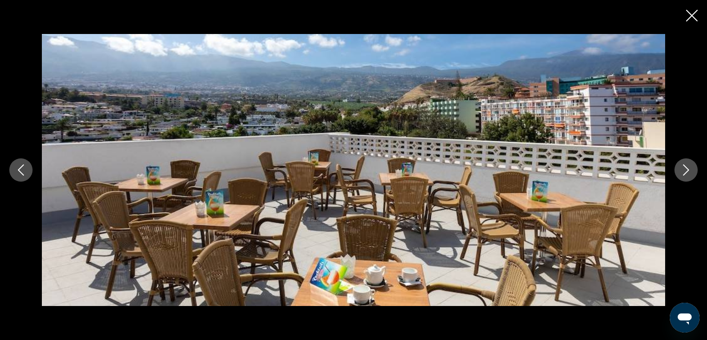
click at [684, 173] on icon "Next image" at bounding box center [686, 169] width 11 height 11
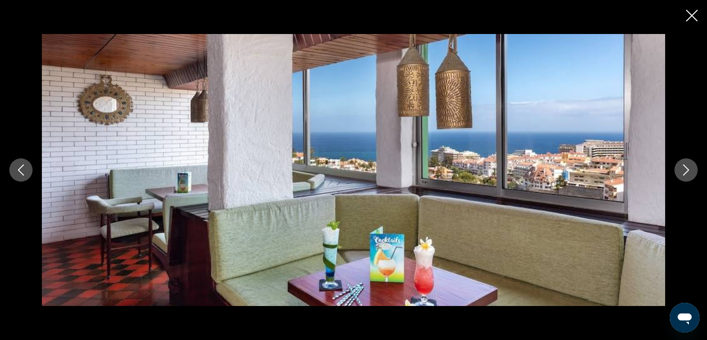
click at [684, 173] on icon "Next image" at bounding box center [686, 169] width 11 height 11
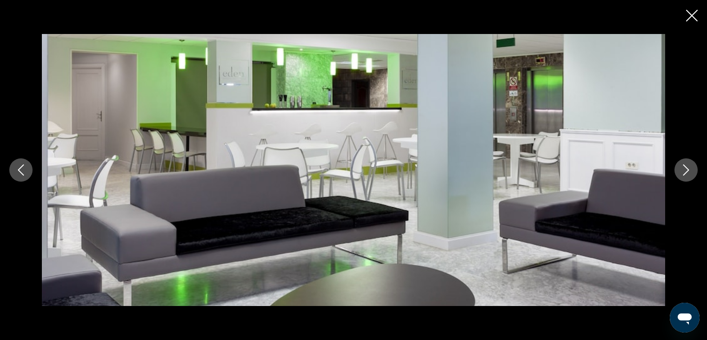
click at [684, 173] on icon "Next image" at bounding box center [686, 169] width 11 height 11
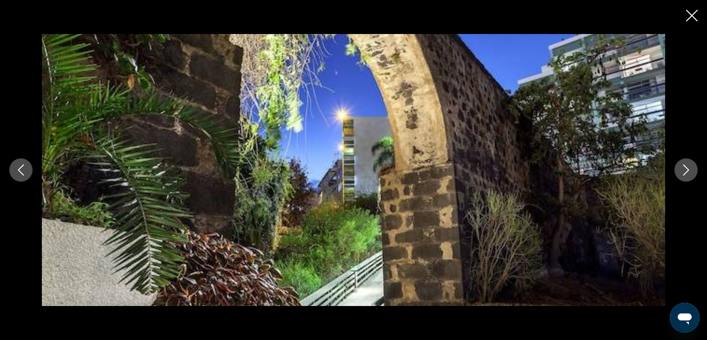
click at [684, 173] on icon "Next image" at bounding box center [686, 169] width 11 height 11
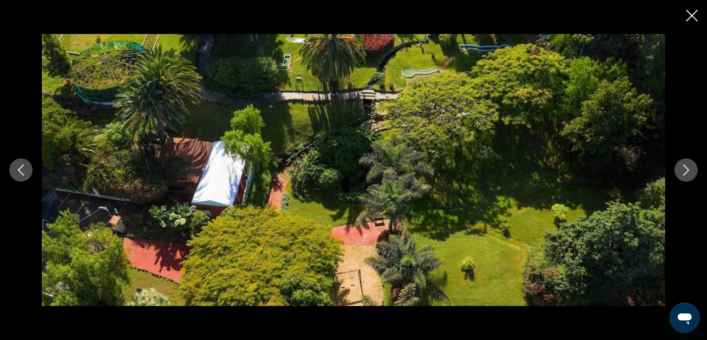
click at [684, 173] on icon "Next image" at bounding box center [686, 169] width 11 height 11
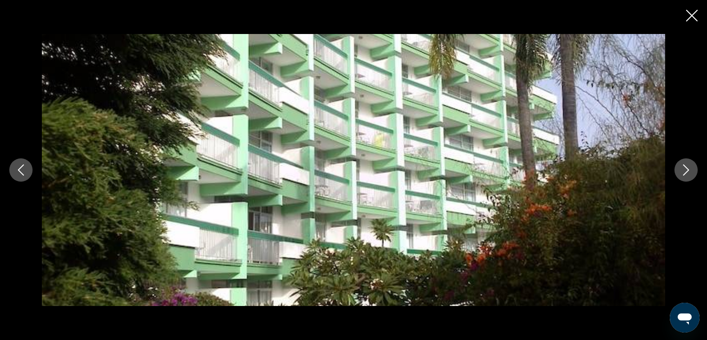
click at [684, 173] on icon "Next image" at bounding box center [686, 169] width 11 height 11
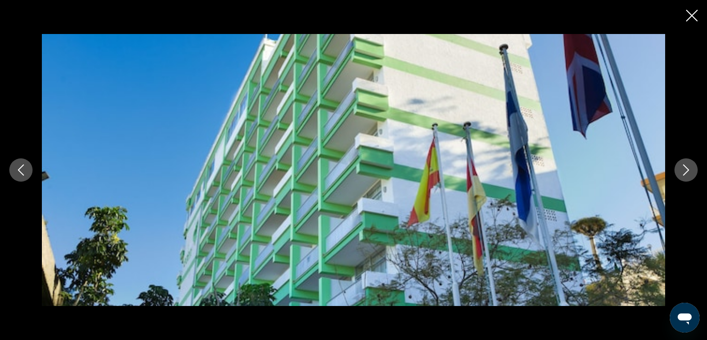
click at [684, 173] on icon "Next image" at bounding box center [686, 169] width 11 height 11
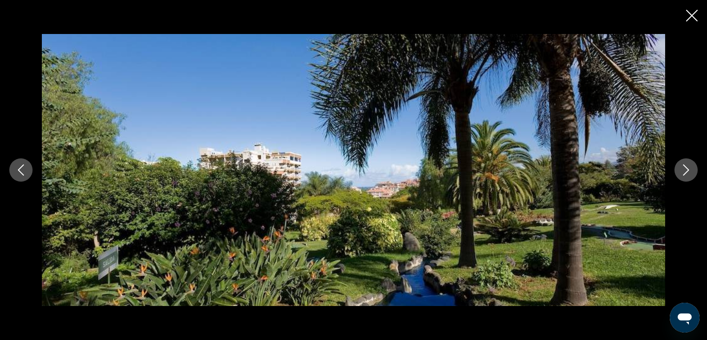
click at [684, 173] on icon "Next image" at bounding box center [686, 169] width 11 height 11
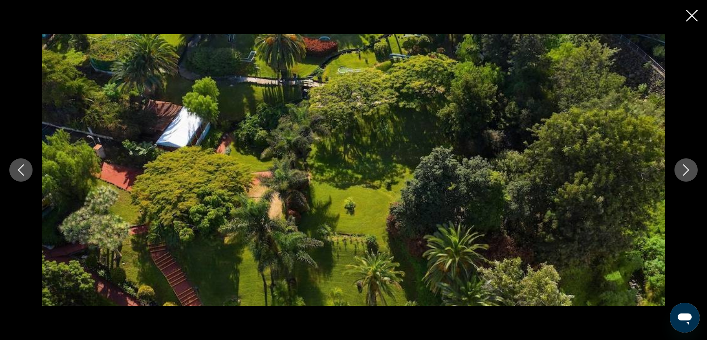
click at [684, 173] on icon "Next image" at bounding box center [686, 169] width 11 height 11
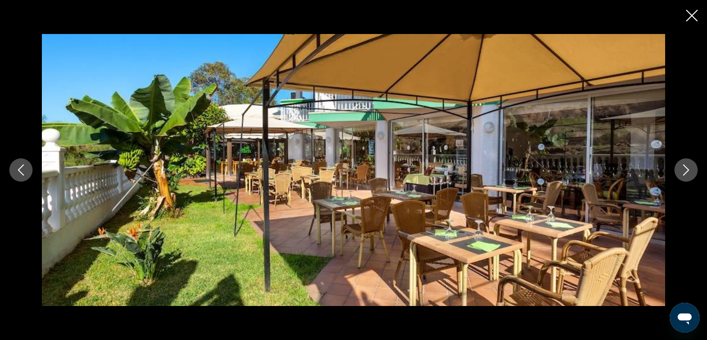
click at [684, 173] on icon "Next image" at bounding box center [686, 169] width 11 height 11
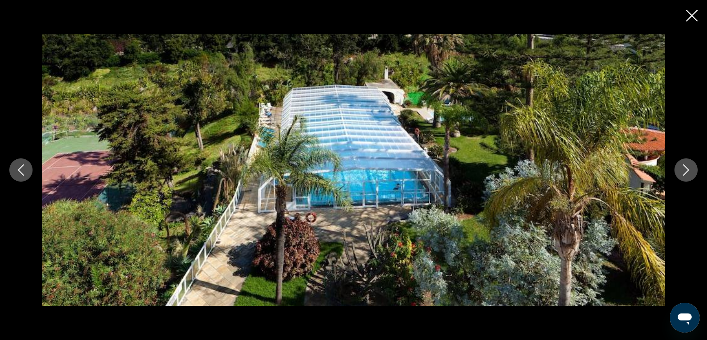
click at [684, 173] on icon "Next image" at bounding box center [686, 169] width 11 height 11
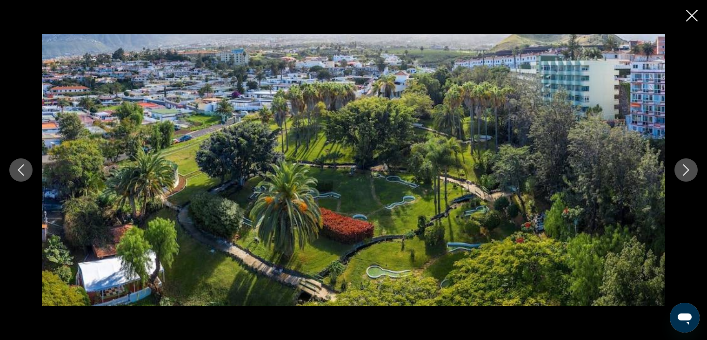
click at [684, 173] on icon "Next image" at bounding box center [686, 169] width 11 height 11
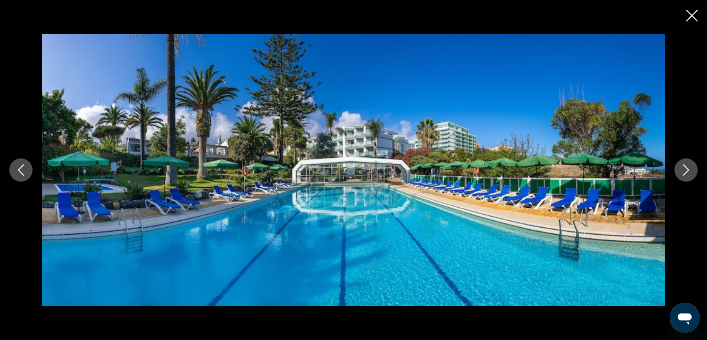
click at [684, 173] on icon "Next image" at bounding box center [686, 169] width 11 height 11
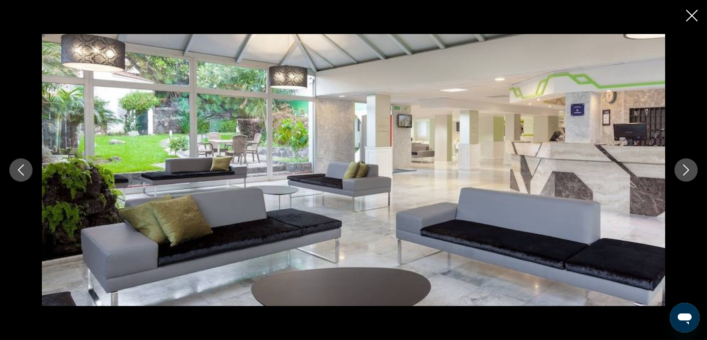
click at [684, 173] on icon "Next image" at bounding box center [686, 169] width 11 height 11
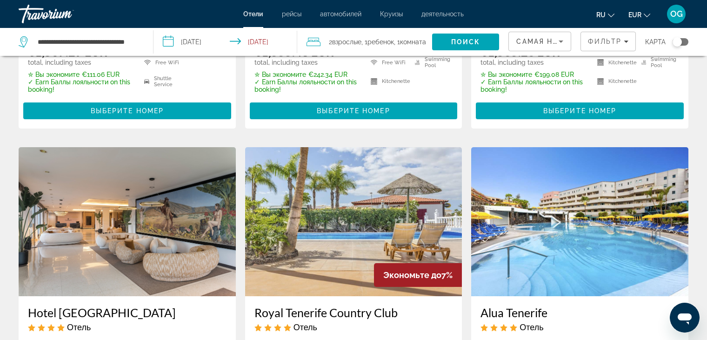
scroll to position [1070, 0]
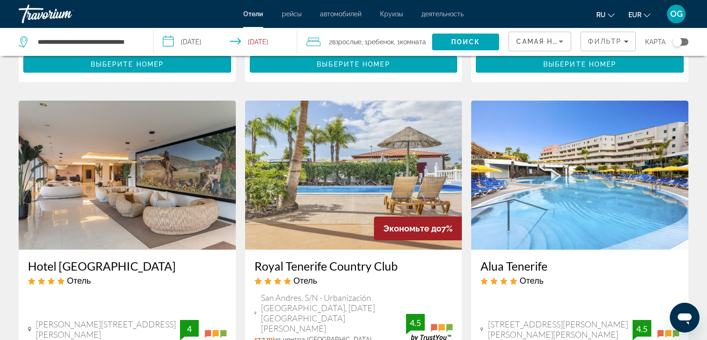
click at [140, 138] on img "Main content" at bounding box center [127, 175] width 217 height 149
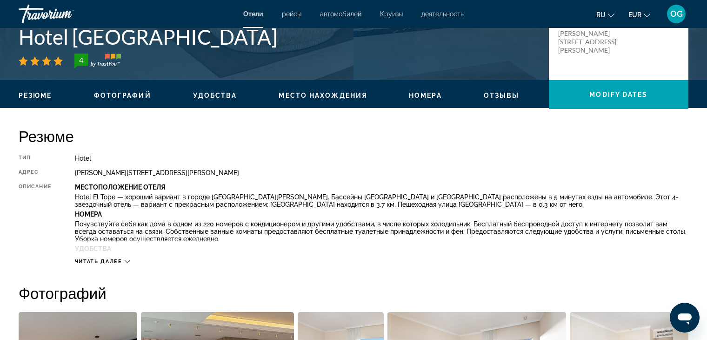
scroll to position [233, 0]
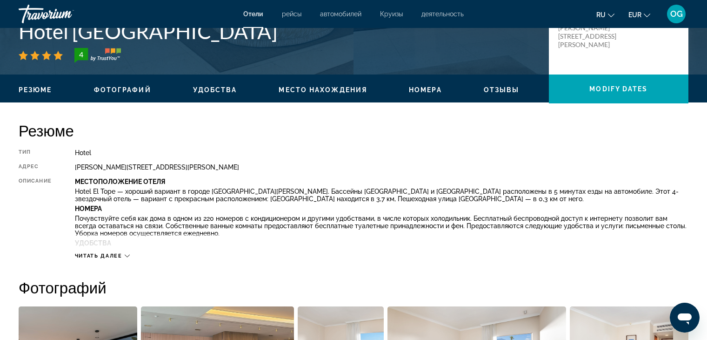
click at [104, 224] on p "Почувствуйте себя как дома в одном из 220 номеров с кондиционером и другими удо…" at bounding box center [382, 226] width 614 height 22
click at [89, 255] on span "Читать далее" at bounding box center [98, 256] width 47 height 6
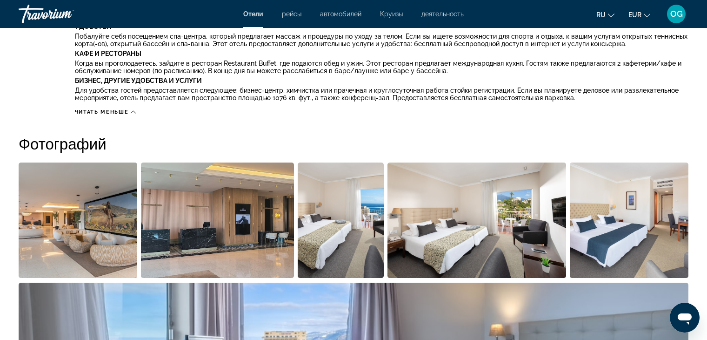
scroll to position [465, 0]
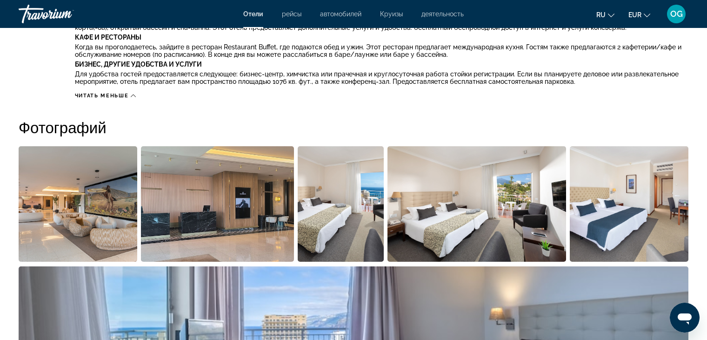
click at [210, 236] on img "Open full-screen image slider" at bounding box center [218, 203] width 154 height 115
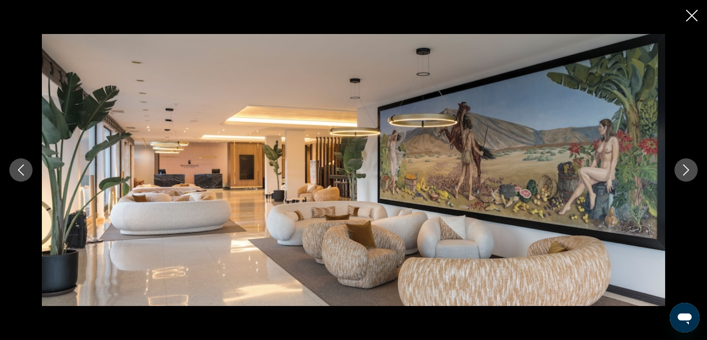
click at [683, 170] on icon "Next image" at bounding box center [686, 169] width 11 height 11
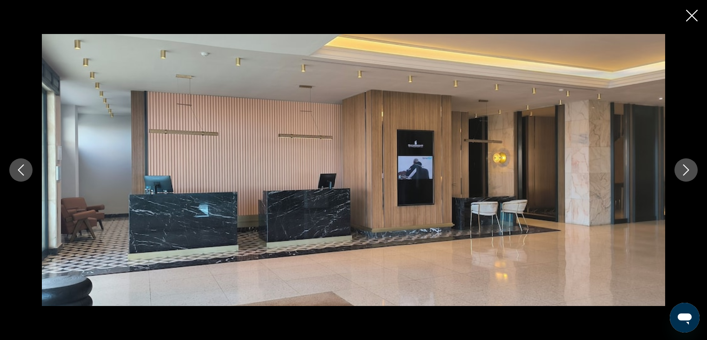
click at [683, 170] on icon "Next image" at bounding box center [686, 169] width 11 height 11
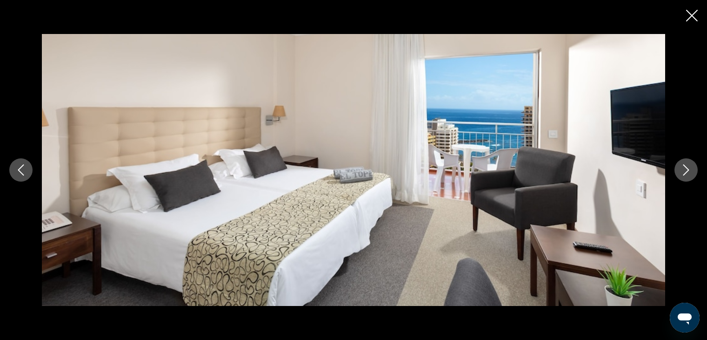
click at [683, 170] on icon "Next image" at bounding box center [686, 169] width 11 height 11
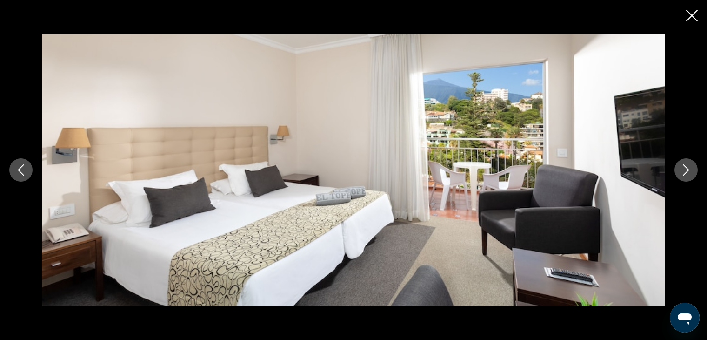
click at [683, 170] on icon "Next image" at bounding box center [686, 169] width 11 height 11
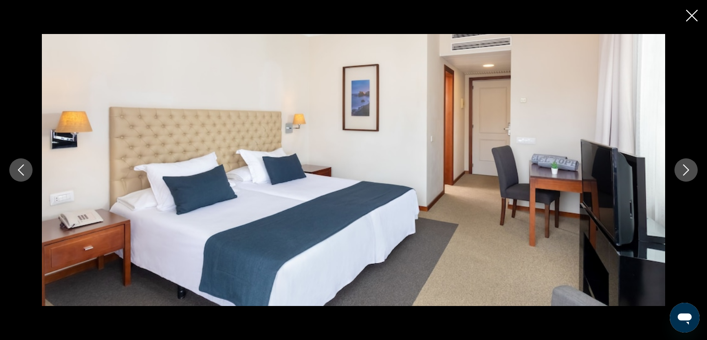
click at [683, 170] on icon "Next image" at bounding box center [686, 169] width 11 height 11
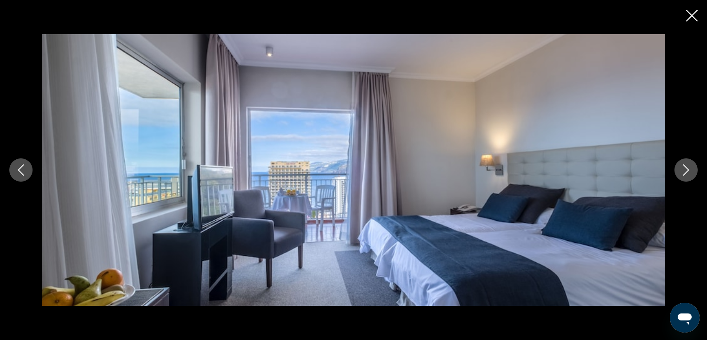
click at [683, 170] on icon "Next image" at bounding box center [686, 169] width 11 height 11
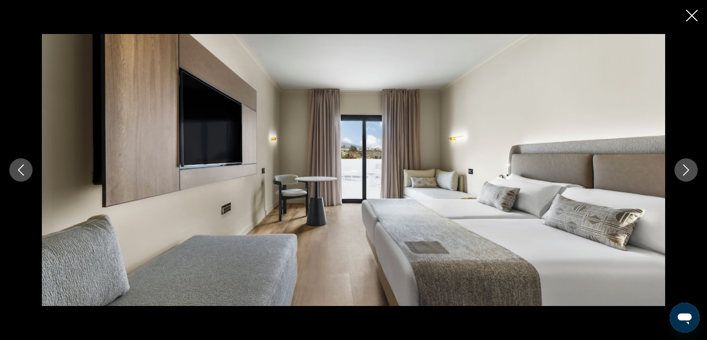
click at [683, 170] on icon "Next image" at bounding box center [686, 169] width 11 height 11
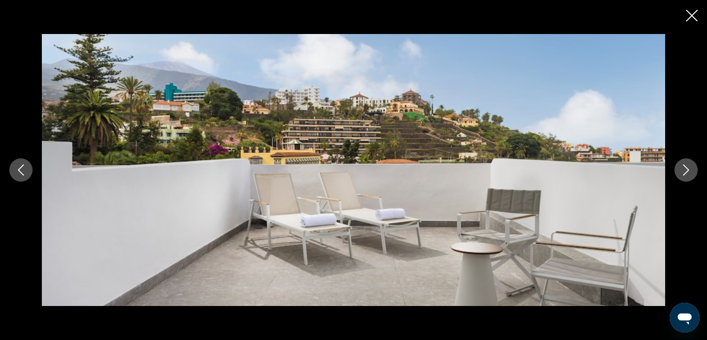
click at [683, 170] on icon "Next image" at bounding box center [686, 169] width 11 height 11
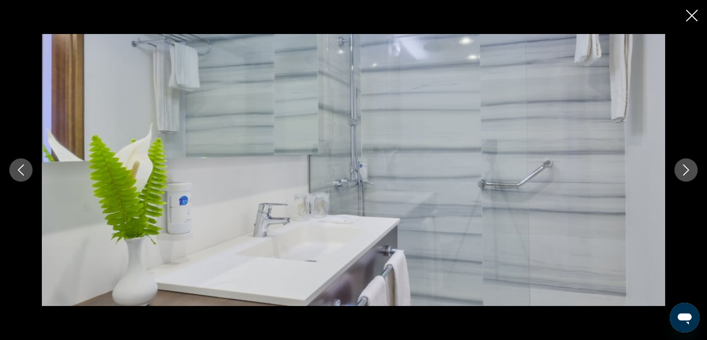
click at [683, 170] on icon "Next image" at bounding box center [686, 169] width 11 height 11
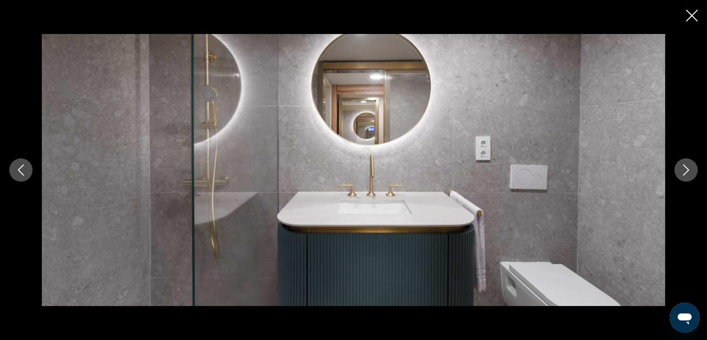
click at [683, 170] on icon "Next image" at bounding box center [686, 169] width 11 height 11
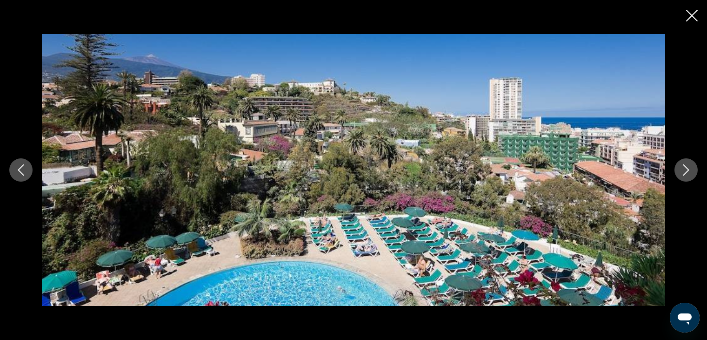
click at [683, 170] on icon "Next image" at bounding box center [686, 169] width 11 height 11
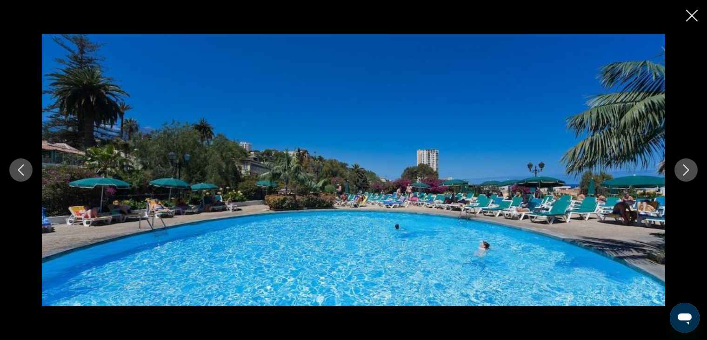
click at [683, 170] on icon "Next image" at bounding box center [686, 169] width 11 height 11
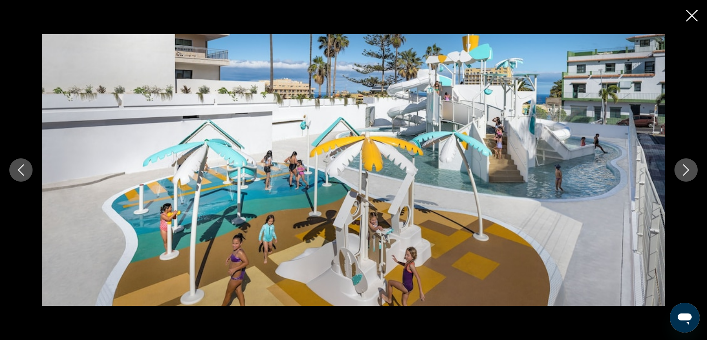
click at [683, 170] on icon "Next image" at bounding box center [686, 169] width 11 height 11
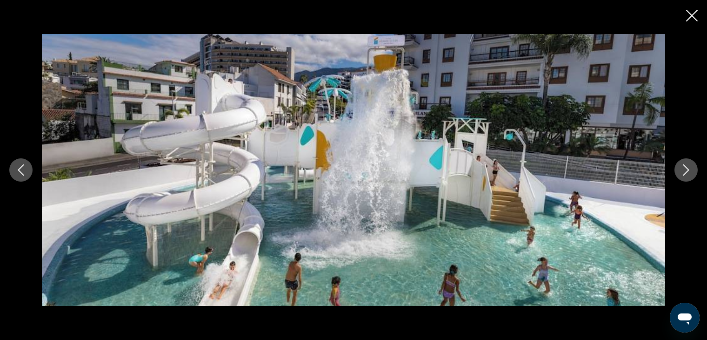
click at [683, 170] on icon "Next image" at bounding box center [686, 169] width 11 height 11
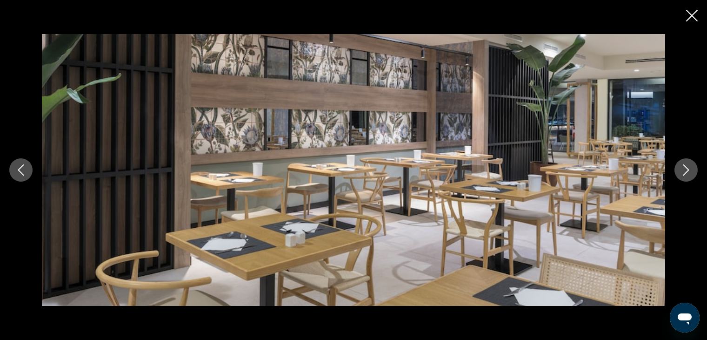
click at [683, 170] on icon "Next image" at bounding box center [686, 169] width 11 height 11
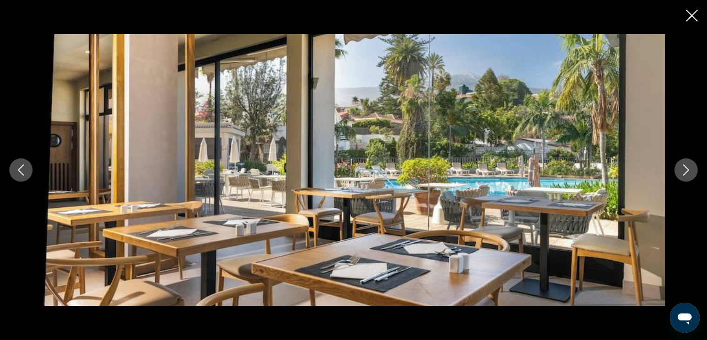
click at [683, 170] on icon "Next image" at bounding box center [686, 169] width 11 height 11
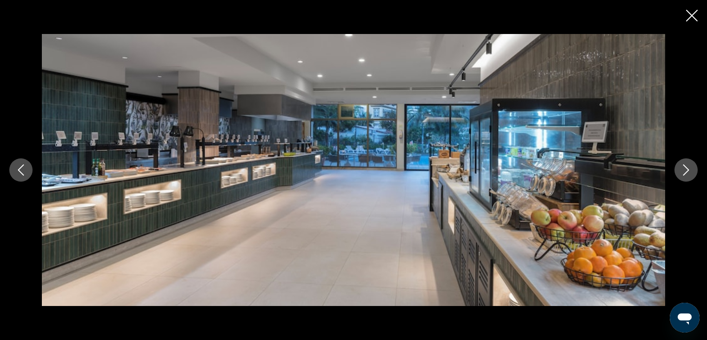
click at [683, 170] on icon "Next image" at bounding box center [686, 169] width 11 height 11
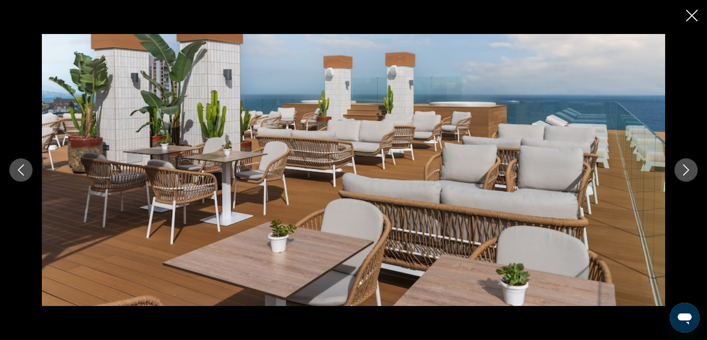
click at [683, 170] on icon "Next image" at bounding box center [686, 169] width 11 height 11
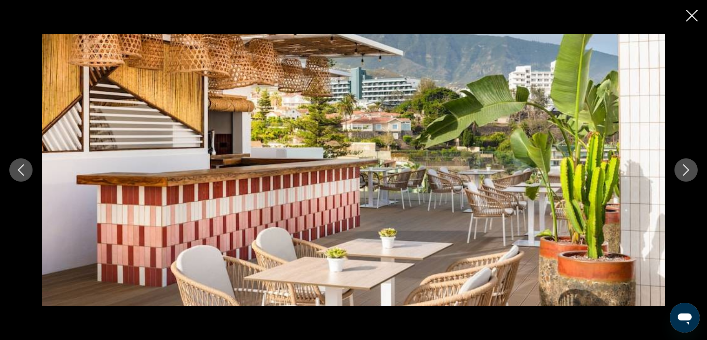
click at [683, 170] on icon "Next image" at bounding box center [686, 169] width 11 height 11
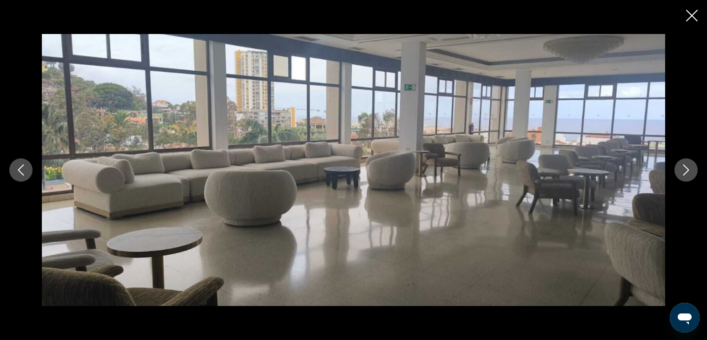
click at [683, 170] on icon "Next image" at bounding box center [686, 169] width 11 height 11
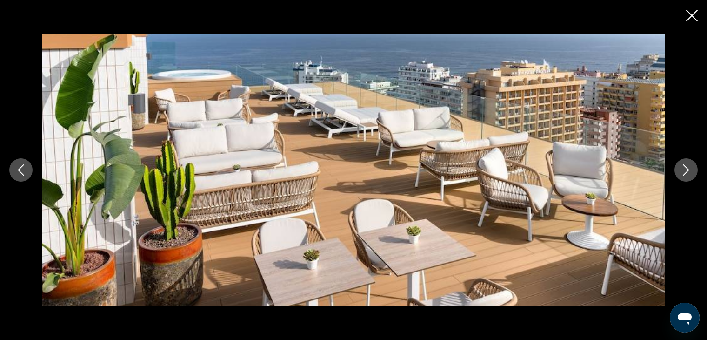
click at [683, 171] on icon "Next image" at bounding box center [686, 169] width 11 height 11
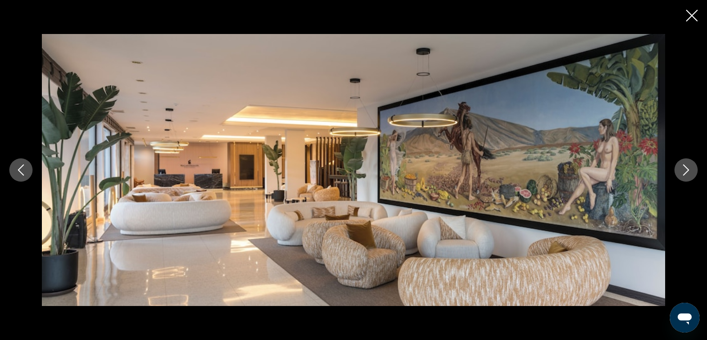
click at [683, 171] on icon "Next image" at bounding box center [686, 169] width 11 height 11
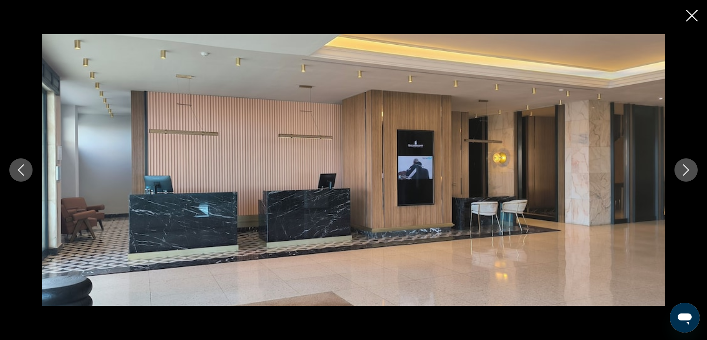
click at [683, 171] on icon "Next image" at bounding box center [686, 169] width 11 height 11
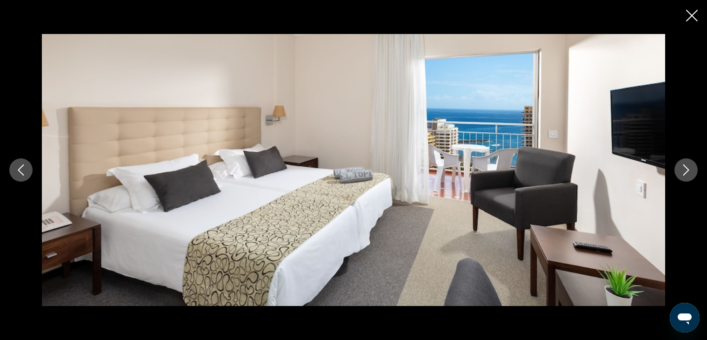
click at [694, 19] on icon "Close slideshow" at bounding box center [693, 16] width 12 height 12
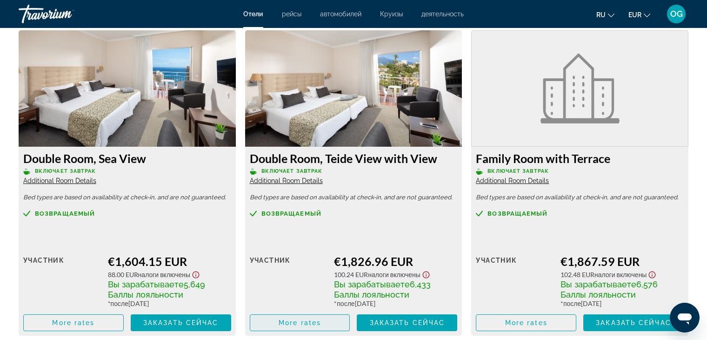
scroll to position [1350, 0]
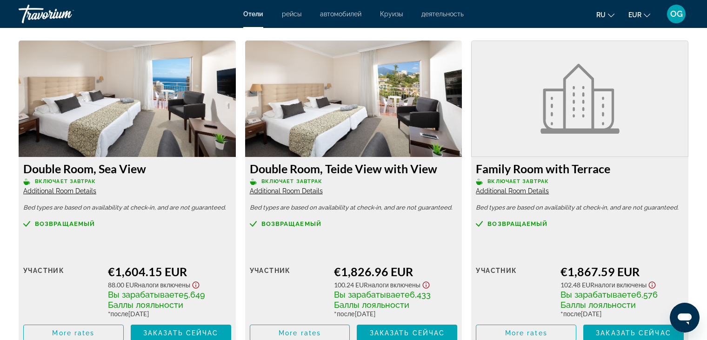
click at [63, 191] on span "Additional Room Details" at bounding box center [59, 190] width 73 height 7
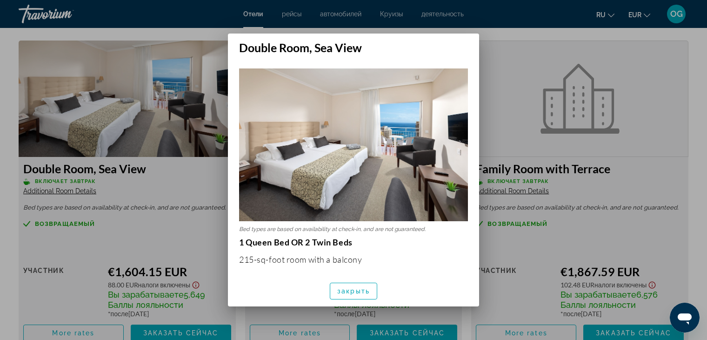
click at [145, 195] on div at bounding box center [353, 170] width 707 height 340
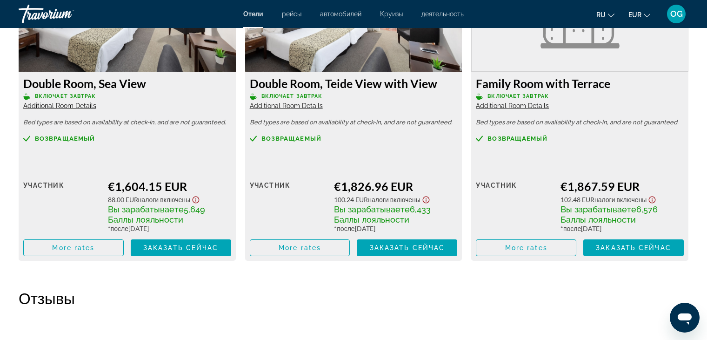
scroll to position [1443, 0]
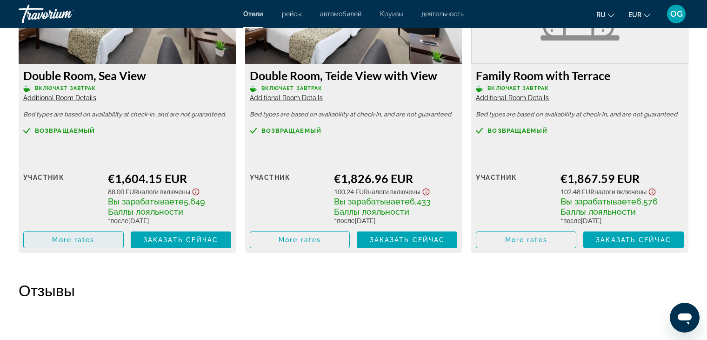
click at [69, 242] on span "More rates" at bounding box center [73, 239] width 42 height 7
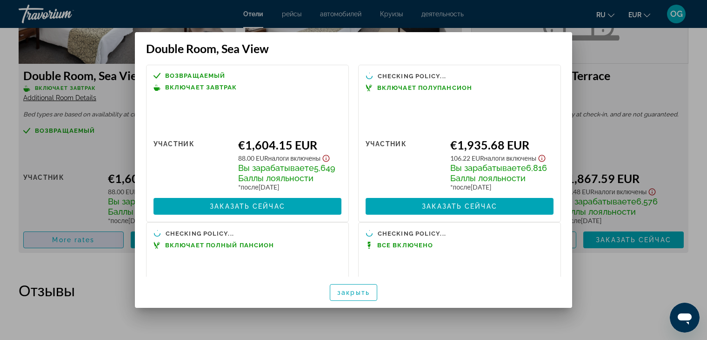
scroll to position [0, 0]
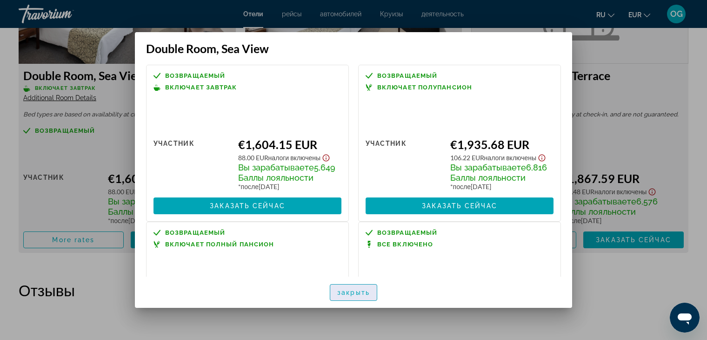
click at [344, 298] on span "button" at bounding box center [353, 292] width 47 height 22
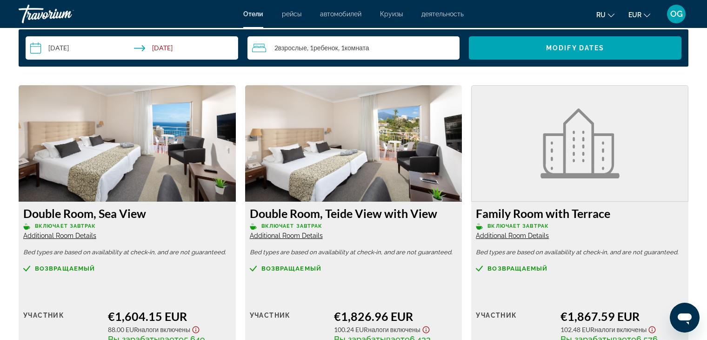
scroll to position [1303, 0]
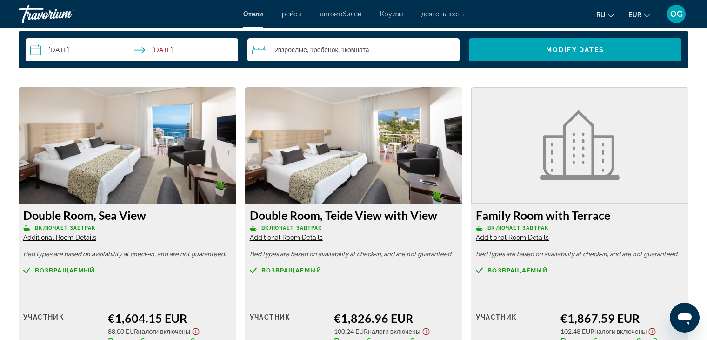
click at [380, 53] on div "2 Взрослый Взрослые , 1 Ребенок Дети , 1 Комната номера" at bounding box center [356, 49] width 208 height 11
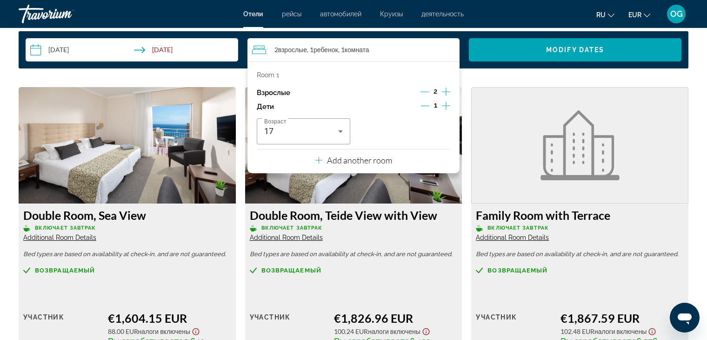
click at [499, 135] on figure "Main content" at bounding box center [580, 145] width 216 height 115
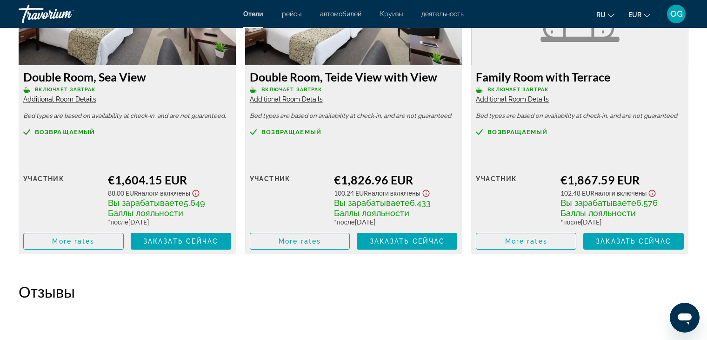
scroll to position [1443, 0]
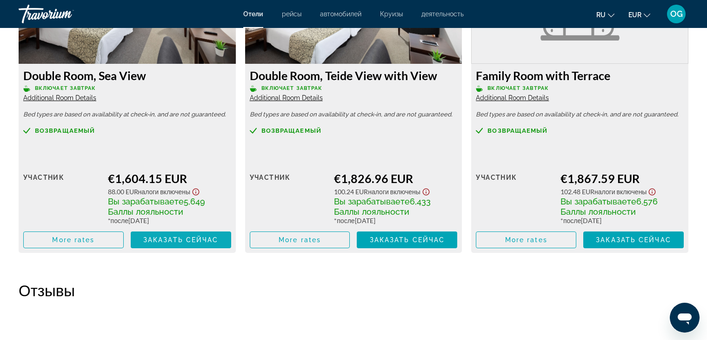
click at [193, 240] on span "Заказать сейчас" at bounding box center [180, 239] width 75 height 7
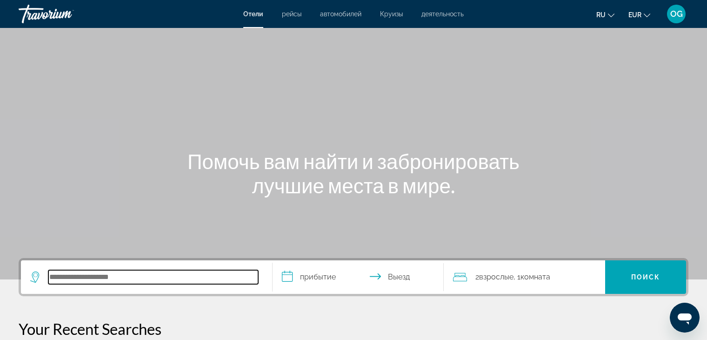
click at [200, 279] on input "Search hotel destination" at bounding box center [153, 277] width 210 height 14
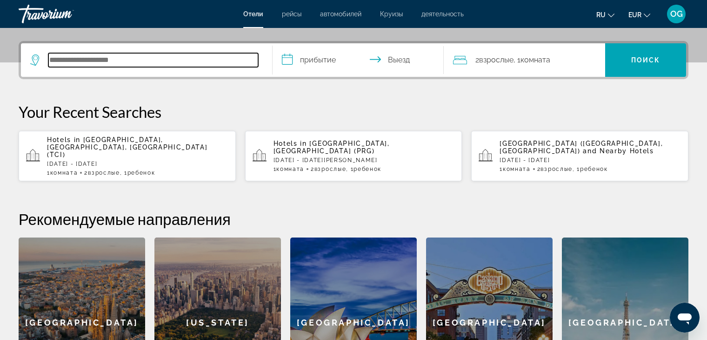
scroll to position [227, 0]
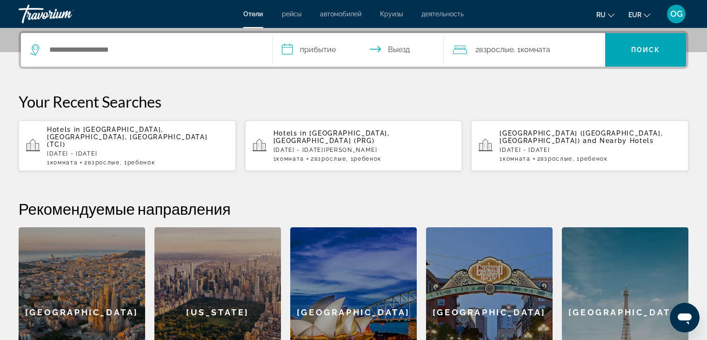
click at [115, 150] on p "[DATE] - [DATE]" at bounding box center [138, 153] width 182 height 7
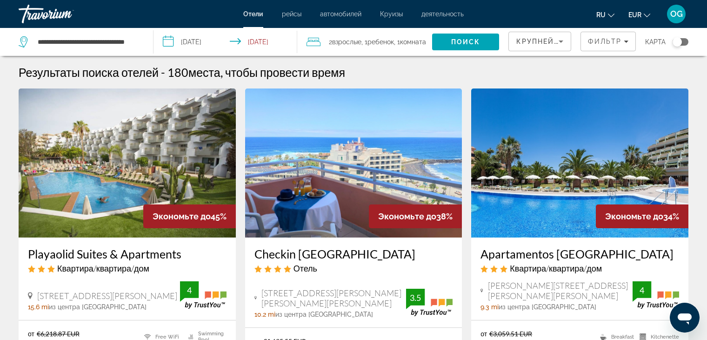
click at [562, 42] on icon "Sort by" at bounding box center [561, 41] width 11 height 11
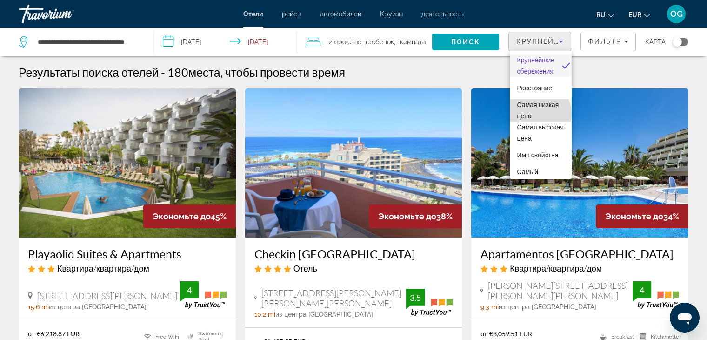
click at [539, 113] on span "Самая низкая цена" at bounding box center [539, 110] width 42 height 19
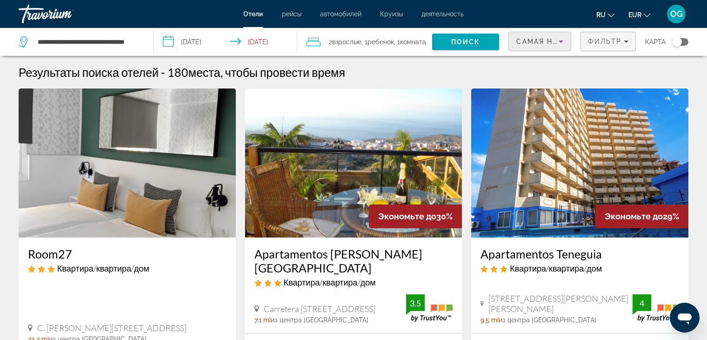
click at [628, 44] on div "Фильтр" at bounding box center [608, 41] width 40 height 7
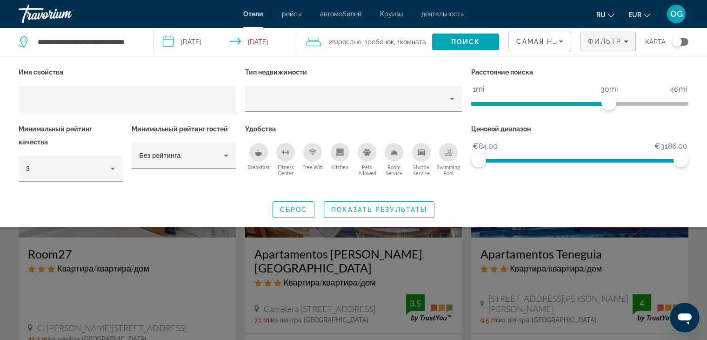
click at [422, 156] on div "Shuttle Service" at bounding box center [421, 152] width 19 height 19
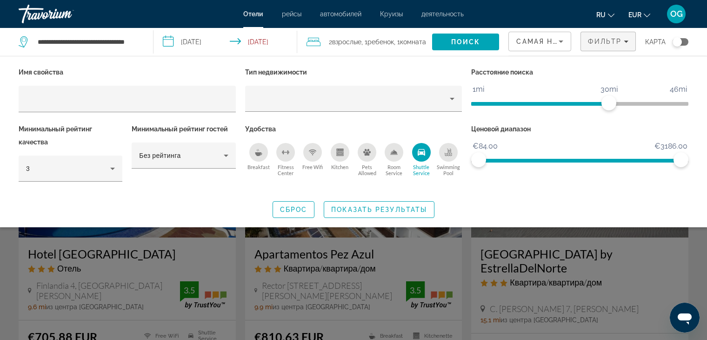
click at [449, 157] on div "Swimming Pool" at bounding box center [448, 152] width 19 height 19
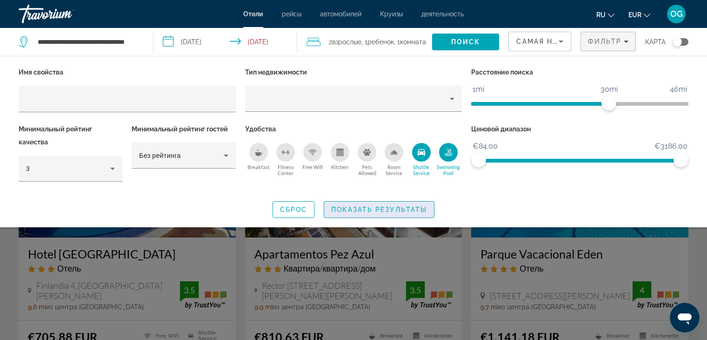
click at [368, 206] on span "Показать результаты" at bounding box center [379, 209] width 96 height 7
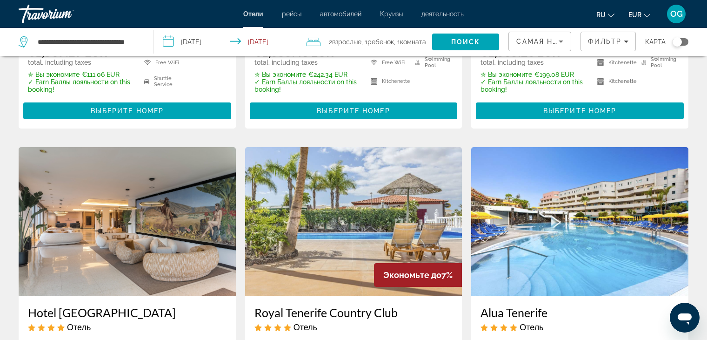
scroll to position [1117, 0]
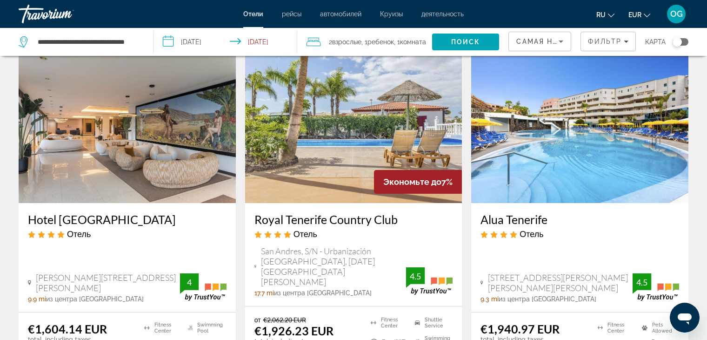
click at [164, 128] on img "Main content" at bounding box center [127, 128] width 217 height 149
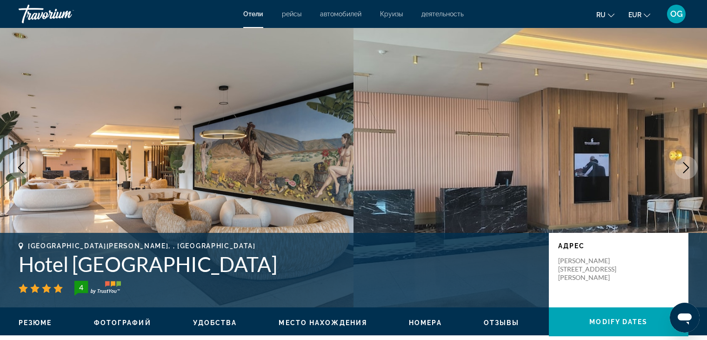
click at [688, 173] on icon "Next image" at bounding box center [686, 167] width 11 height 11
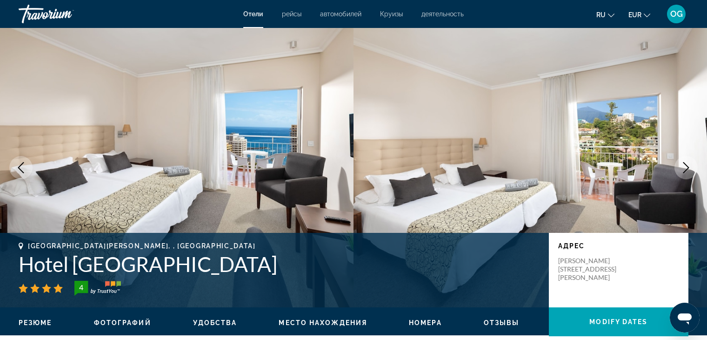
click at [688, 173] on icon "Next image" at bounding box center [686, 167] width 11 height 11
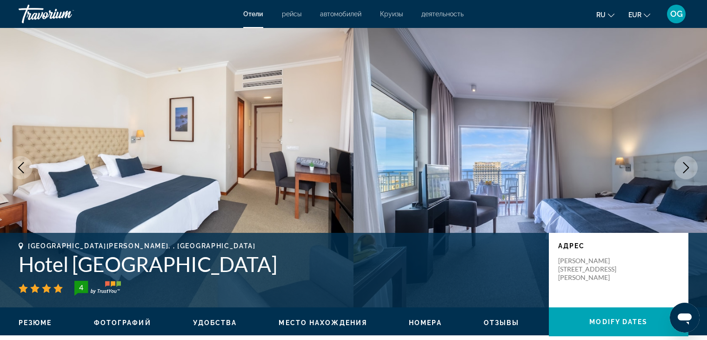
click at [688, 173] on icon "Next image" at bounding box center [686, 167] width 11 height 11
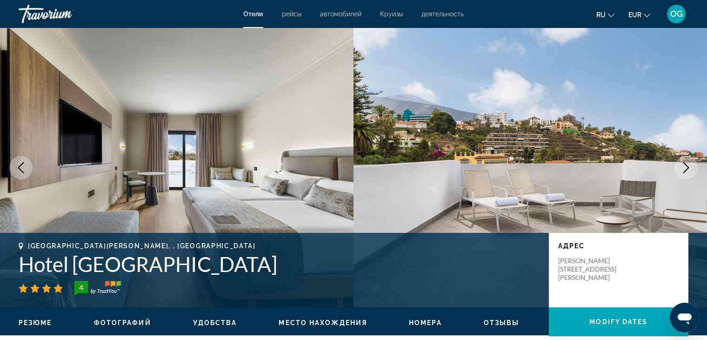
click at [688, 172] on icon "Next image" at bounding box center [686, 167] width 11 height 11
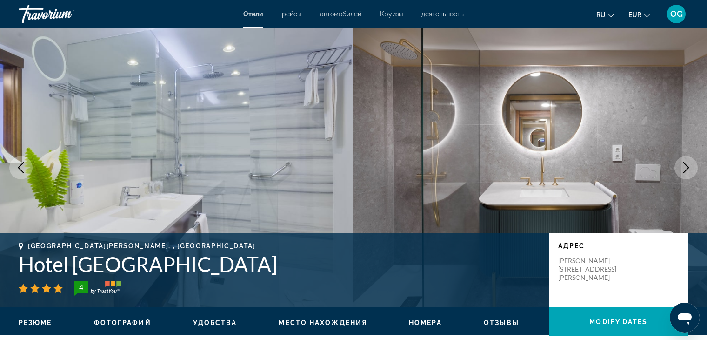
click at [688, 172] on icon "Next image" at bounding box center [686, 167] width 11 height 11
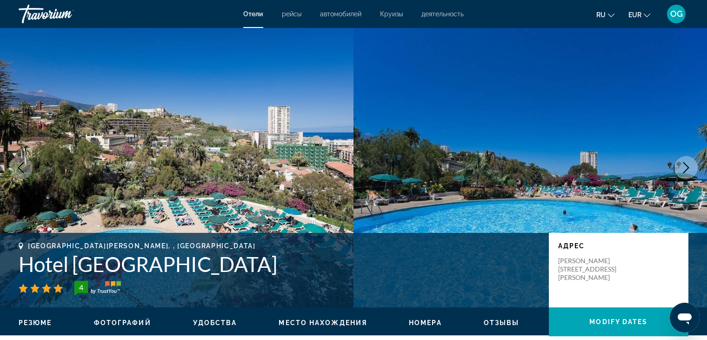
click at [688, 172] on icon "Next image" at bounding box center [686, 167] width 11 height 11
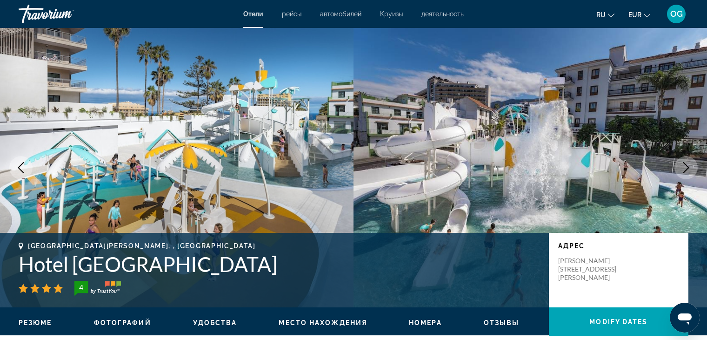
click at [683, 167] on icon "Next image" at bounding box center [686, 167] width 11 height 11
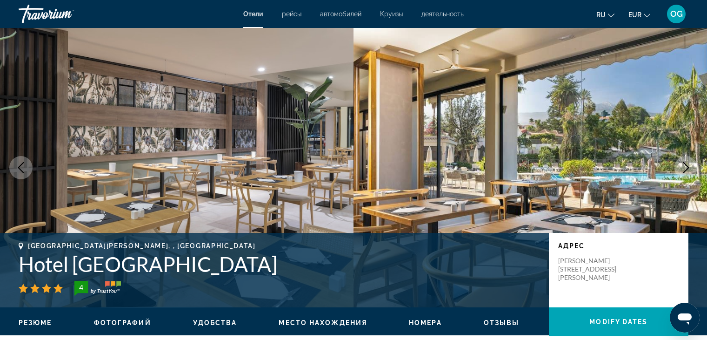
click at [683, 167] on icon "Next image" at bounding box center [686, 167] width 11 height 11
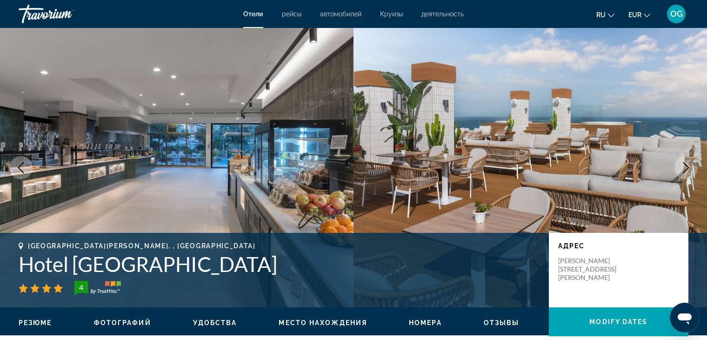
click at [683, 167] on icon "Next image" at bounding box center [686, 167] width 11 height 11
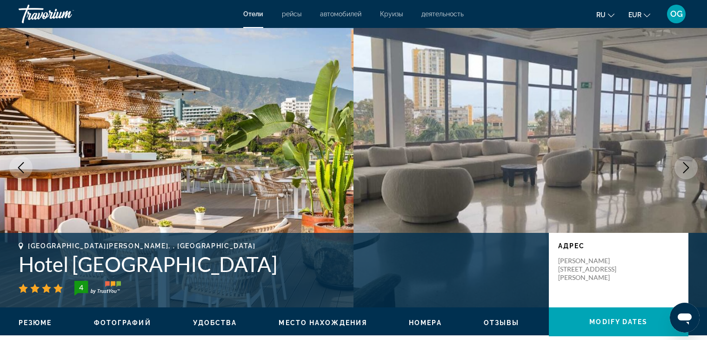
click at [683, 167] on icon "Next image" at bounding box center [686, 167] width 11 height 11
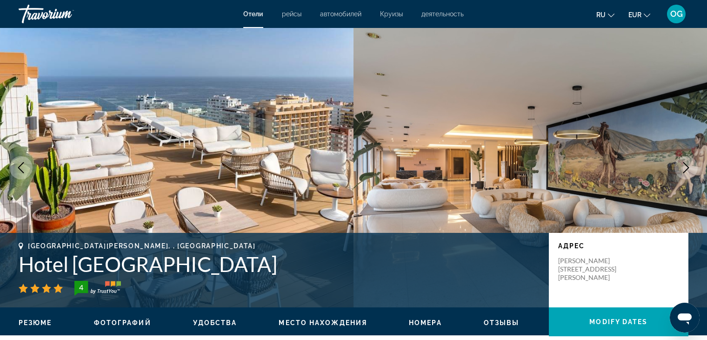
click at [683, 167] on icon "Next image" at bounding box center [686, 167] width 11 height 11
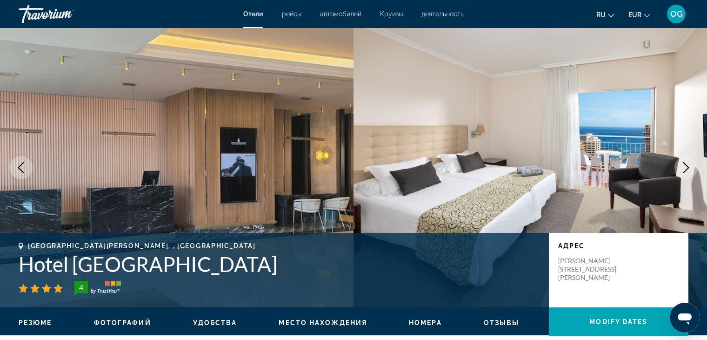
click at [683, 167] on icon "Next image" at bounding box center [686, 167] width 11 height 11
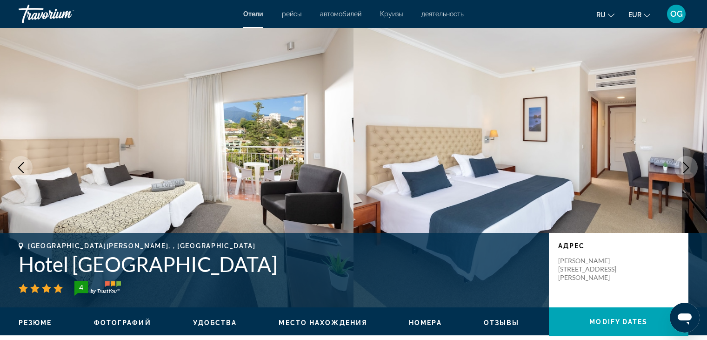
click at [683, 167] on icon "Next image" at bounding box center [686, 167] width 11 height 11
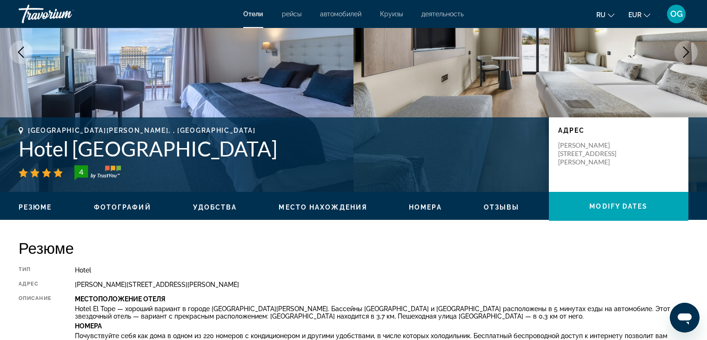
scroll to position [93, 0]
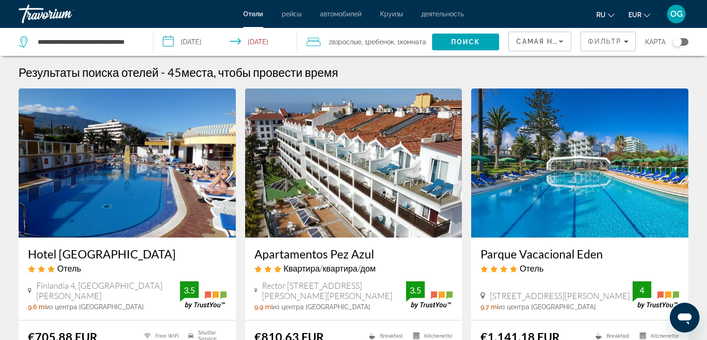
click at [599, 178] on img "Main content" at bounding box center [579, 162] width 217 height 149
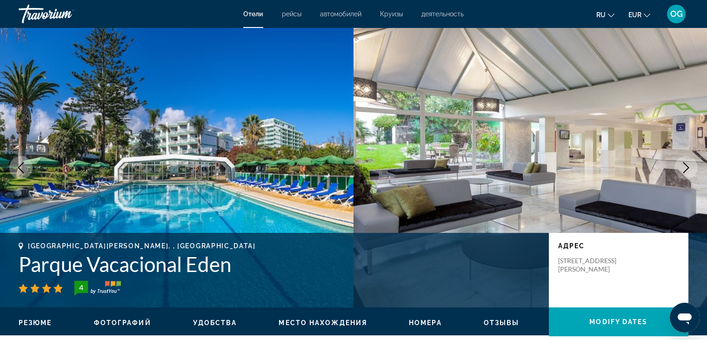
click at [686, 170] on icon "Next image" at bounding box center [687, 167] width 6 height 11
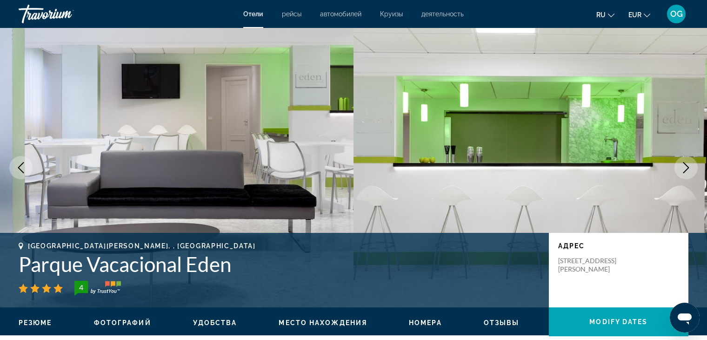
click at [685, 170] on icon "Next image" at bounding box center [686, 167] width 11 height 11
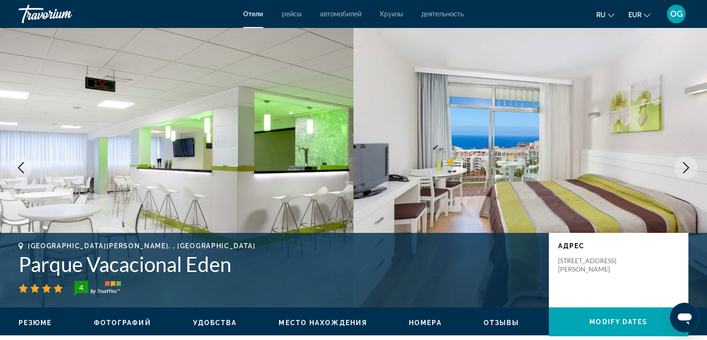
click at [685, 170] on icon "Next image" at bounding box center [686, 167] width 11 height 11
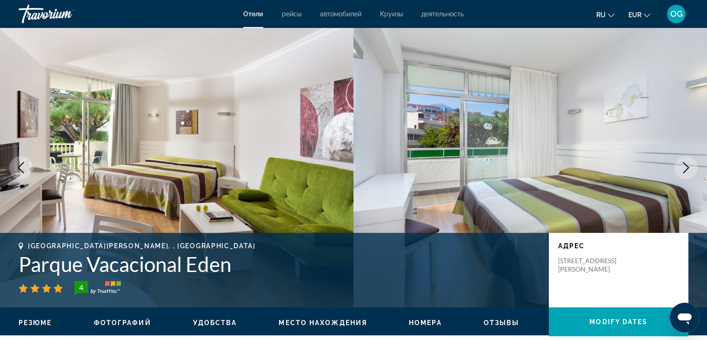
click at [685, 170] on icon "Next image" at bounding box center [686, 167] width 11 height 11
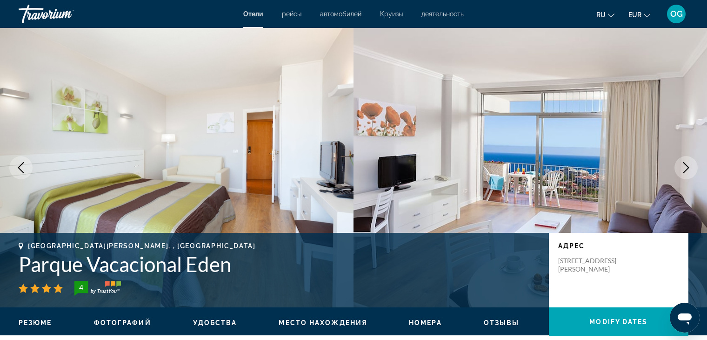
click at [685, 170] on icon "Next image" at bounding box center [686, 167] width 11 height 11
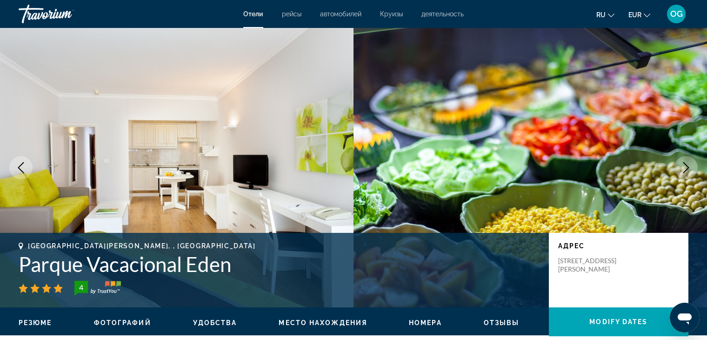
click at [685, 170] on icon "Next image" at bounding box center [686, 167] width 11 height 11
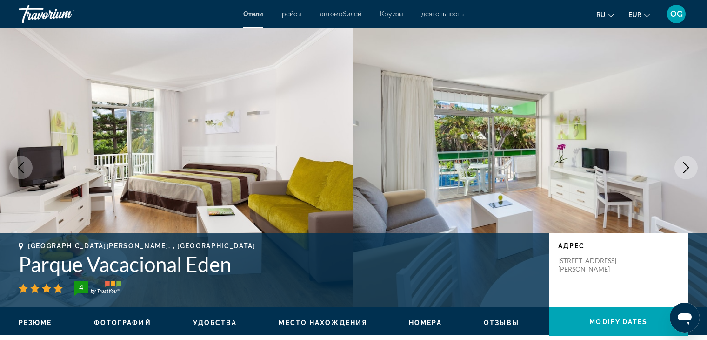
click at [685, 170] on icon "Next image" at bounding box center [686, 167] width 11 height 11
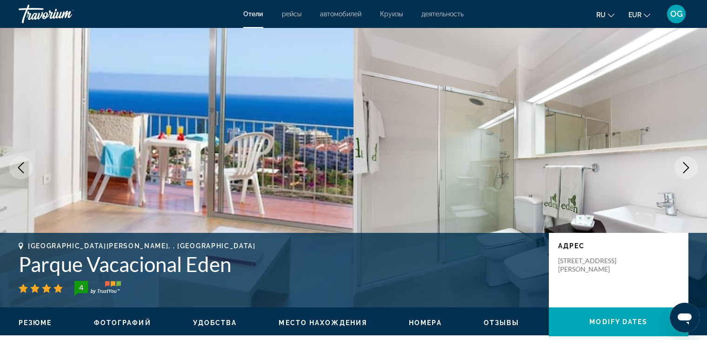
click at [685, 170] on icon "Next image" at bounding box center [686, 167] width 11 height 11
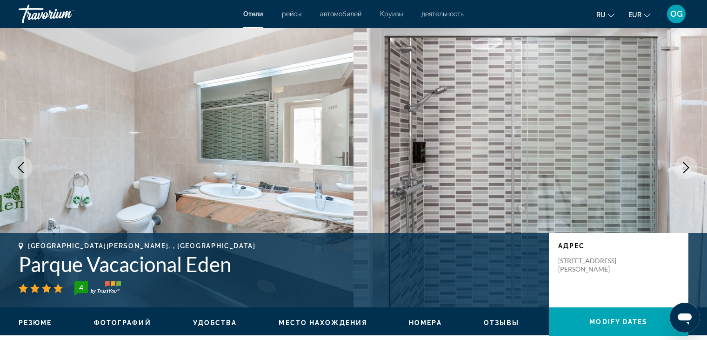
click at [685, 170] on icon "Next image" at bounding box center [686, 167] width 11 height 11
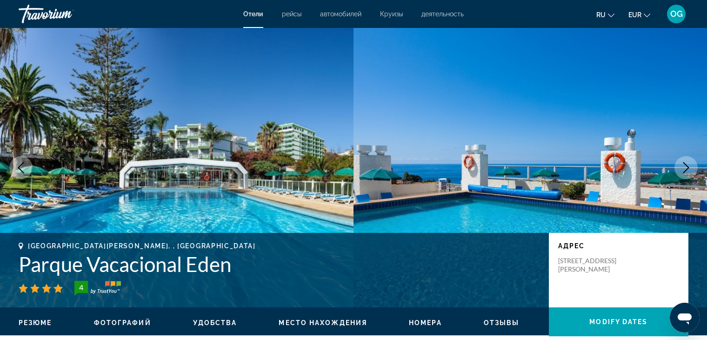
click at [685, 170] on icon "Next image" at bounding box center [686, 167] width 11 height 11
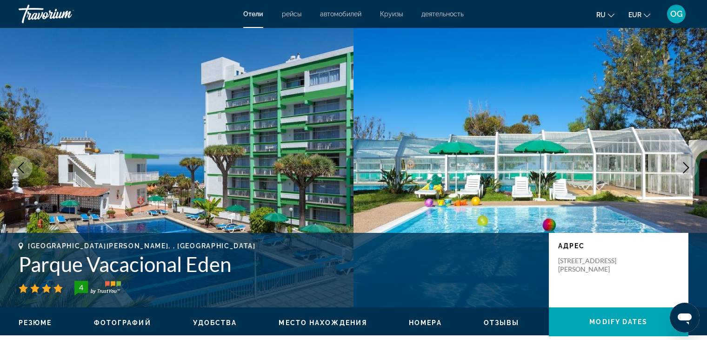
click at [685, 170] on icon "Next image" at bounding box center [686, 167] width 11 height 11
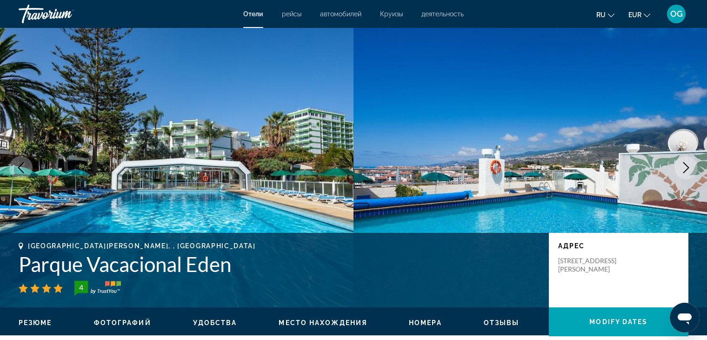
click at [685, 170] on icon "Next image" at bounding box center [686, 167] width 11 height 11
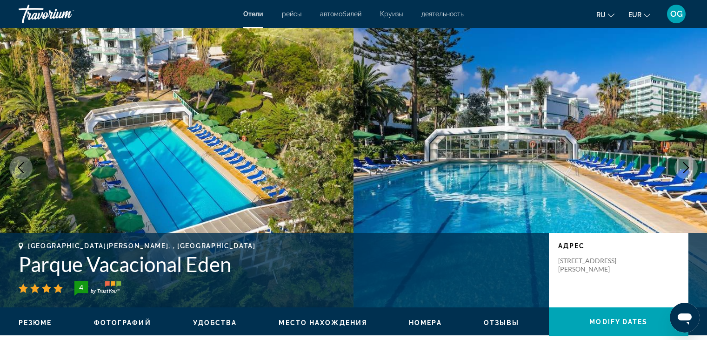
click at [685, 170] on icon "Next image" at bounding box center [686, 167] width 11 height 11
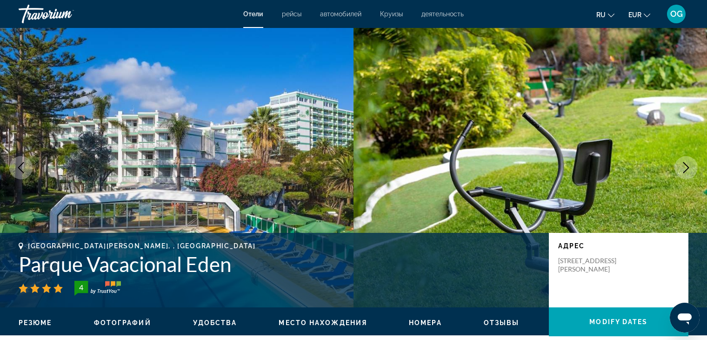
click at [685, 170] on icon "Next image" at bounding box center [686, 167] width 11 height 11
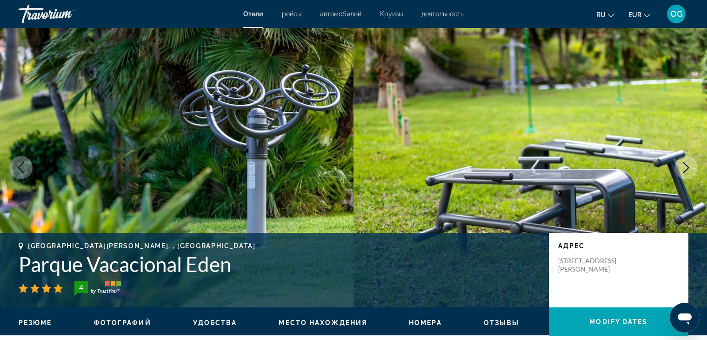
click at [685, 171] on icon "Next image" at bounding box center [687, 167] width 6 height 11
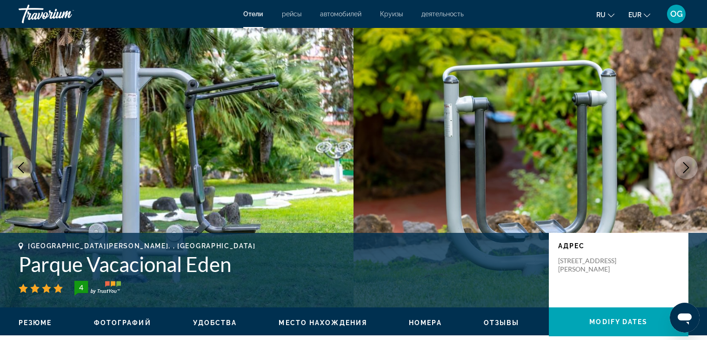
click at [685, 171] on icon "Next image" at bounding box center [687, 167] width 6 height 11
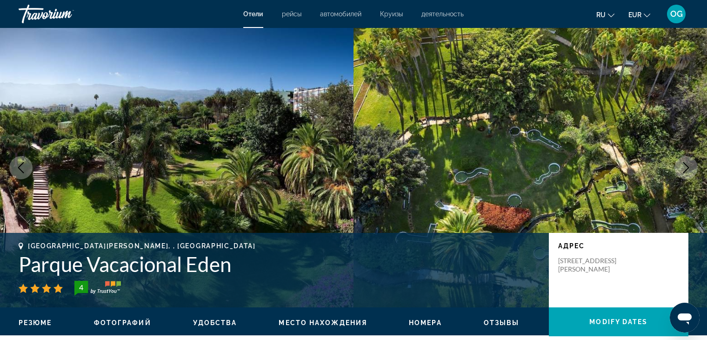
click at [685, 171] on icon "Next image" at bounding box center [687, 167] width 6 height 11
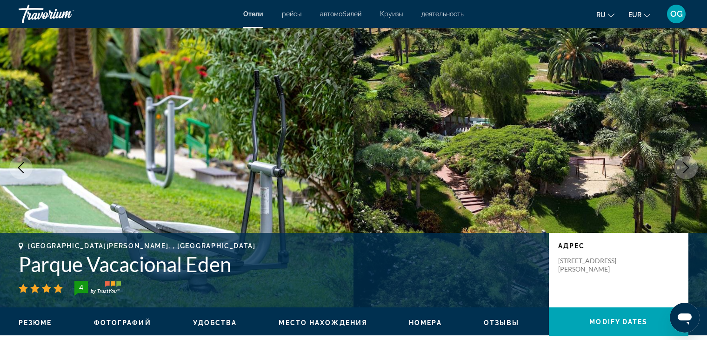
click at [685, 171] on icon "Next image" at bounding box center [687, 167] width 6 height 11
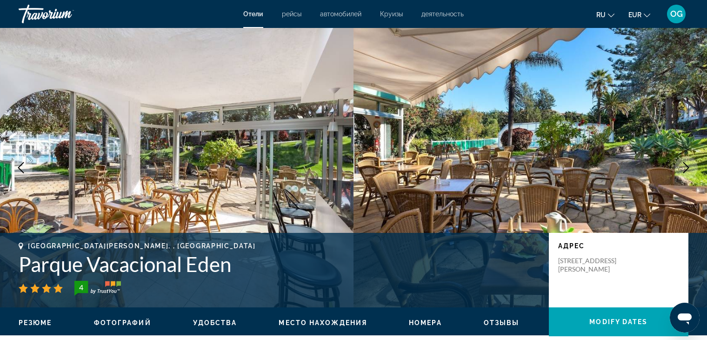
click at [685, 171] on icon "Next image" at bounding box center [687, 167] width 6 height 11
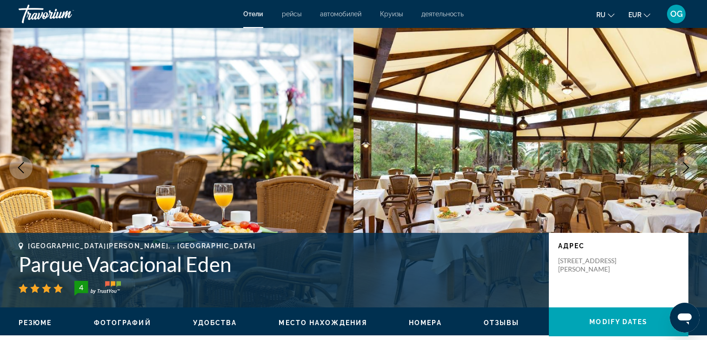
click at [685, 171] on icon "Next image" at bounding box center [687, 167] width 6 height 11
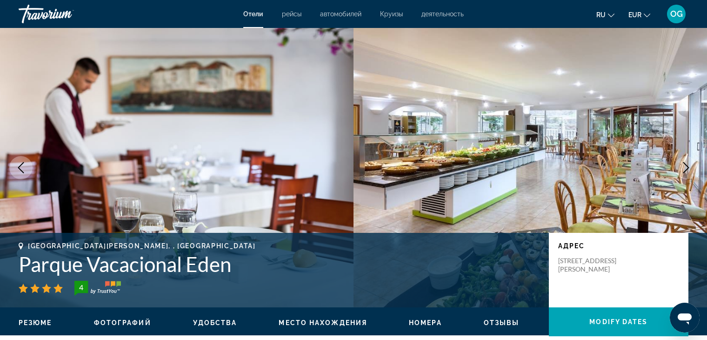
click at [685, 171] on icon "Next image" at bounding box center [687, 167] width 6 height 11
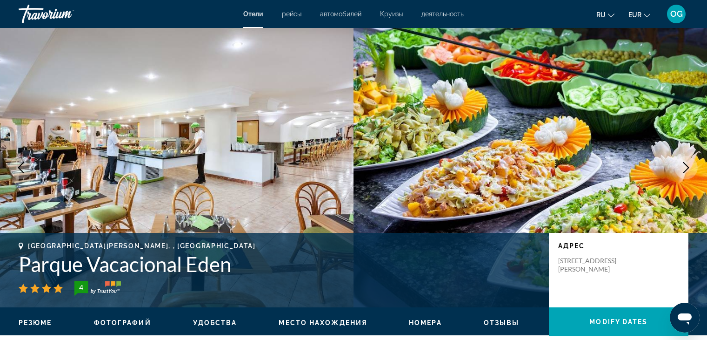
click at [685, 171] on icon "Next image" at bounding box center [687, 167] width 6 height 11
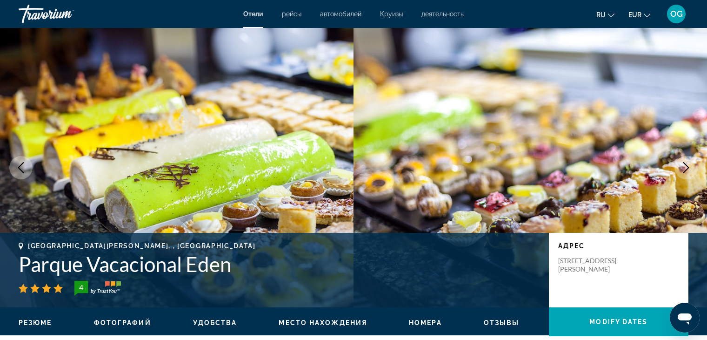
click at [685, 171] on icon "Next image" at bounding box center [687, 167] width 6 height 11
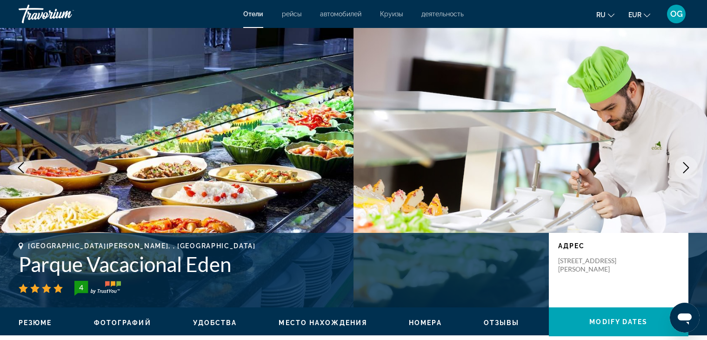
click at [685, 171] on icon "Next image" at bounding box center [687, 167] width 6 height 11
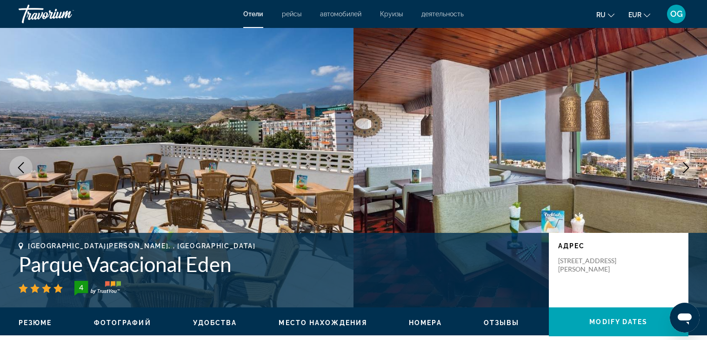
click at [685, 171] on icon "Next image" at bounding box center [687, 167] width 6 height 11
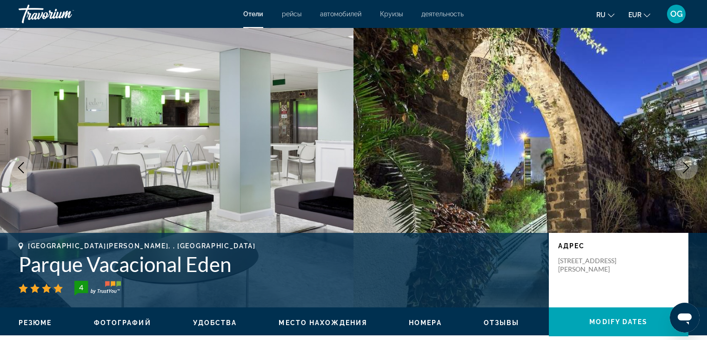
click at [685, 171] on icon "Next image" at bounding box center [687, 167] width 6 height 11
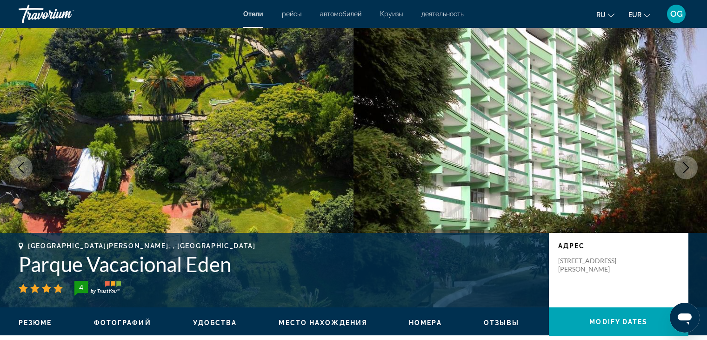
click at [685, 171] on icon "Next image" at bounding box center [687, 167] width 6 height 11
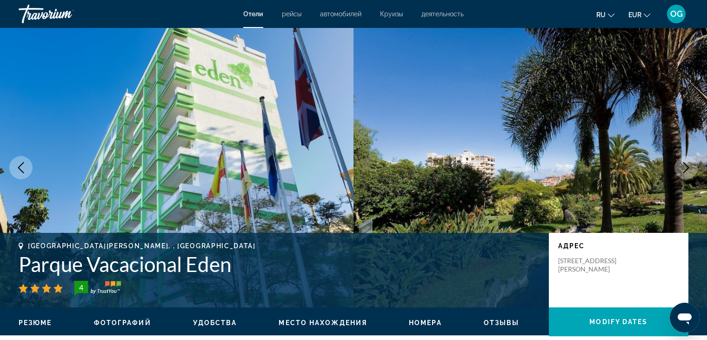
click at [685, 171] on icon "Next image" at bounding box center [687, 167] width 6 height 11
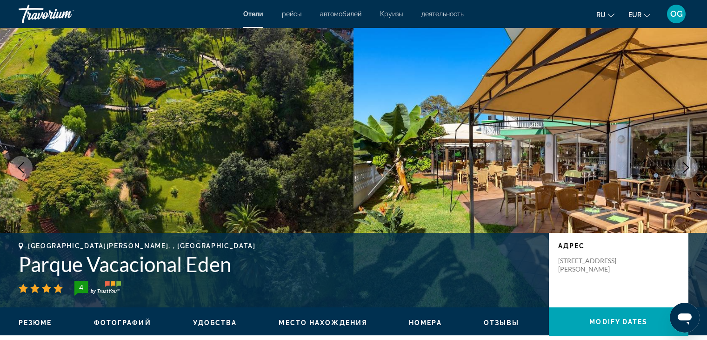
click at [685, 171] on icon "Next image" at bounding box center [687, 167] width 6 height 11
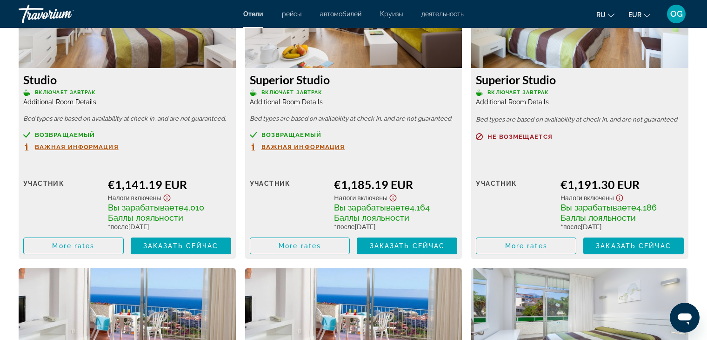
scroll to position [1350, 0]
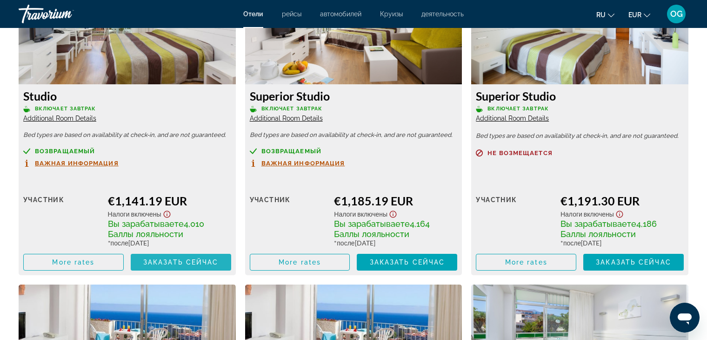
click at [175, 260] on span "Заказать сейчас" at bounding box center [180, 261] width 75 height 7
